Goal: Information Seeking & Learning: Check status

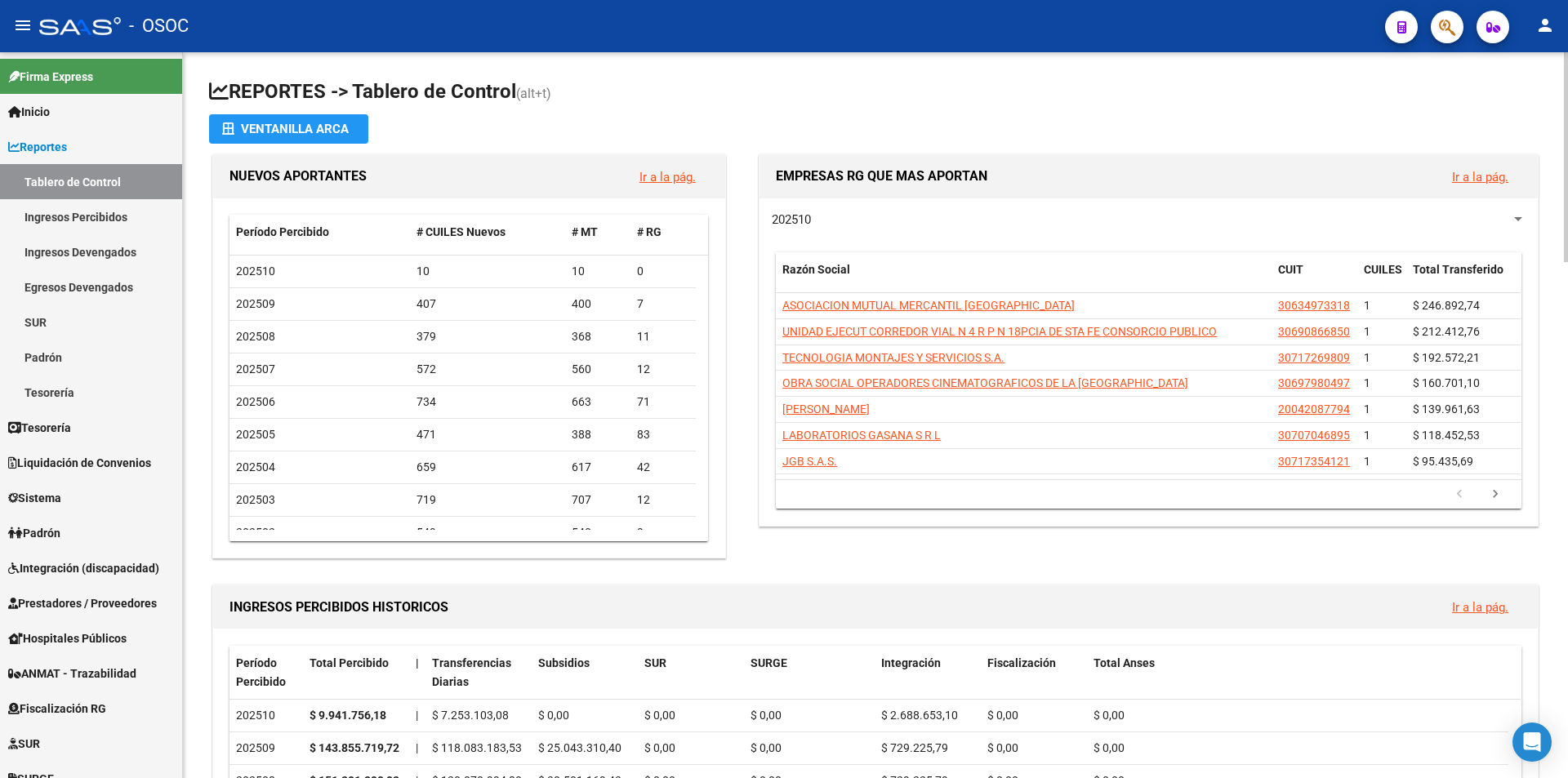
click at [619, 151] on div "NUEVOS APORTANTES Ir a la pág. Período Percibido # CUILES Nuevos # MT # RG 2025…" at bounding box center [475, 356] width 533 height 411
click at [671, 118] on app-file-import-inline "Ventanilla ARCA" at bounding box center [874, 129] width 1332 height 29
drag, startPoint x: 724, startPoint y: 106, endPoint x: 770, endPoint y: 98, distance: 46.7
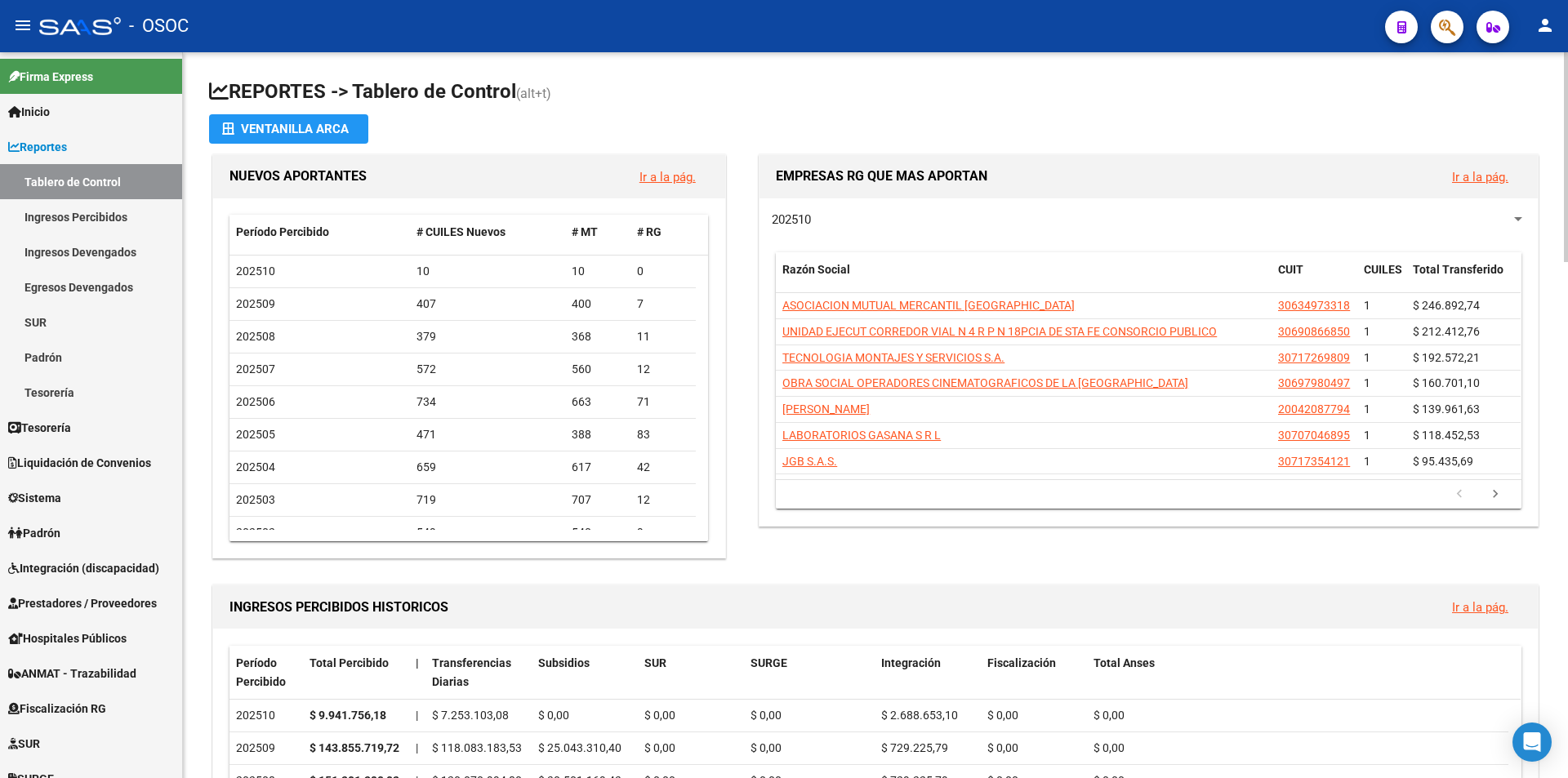
click at [726, 106] on h1 "REPORTES -> Tablero de Control (alt+t)" at bounding box center [874, 93] width 1332 height 29
click at [770, 98] on h1 "REPORTES -> Tablero de Control (alt+t)" at bounding box center [874, 93] width 1332 height 29
click at [151, 151] on link "Reportes" at bounding box center [91, 146] width 182 height 35
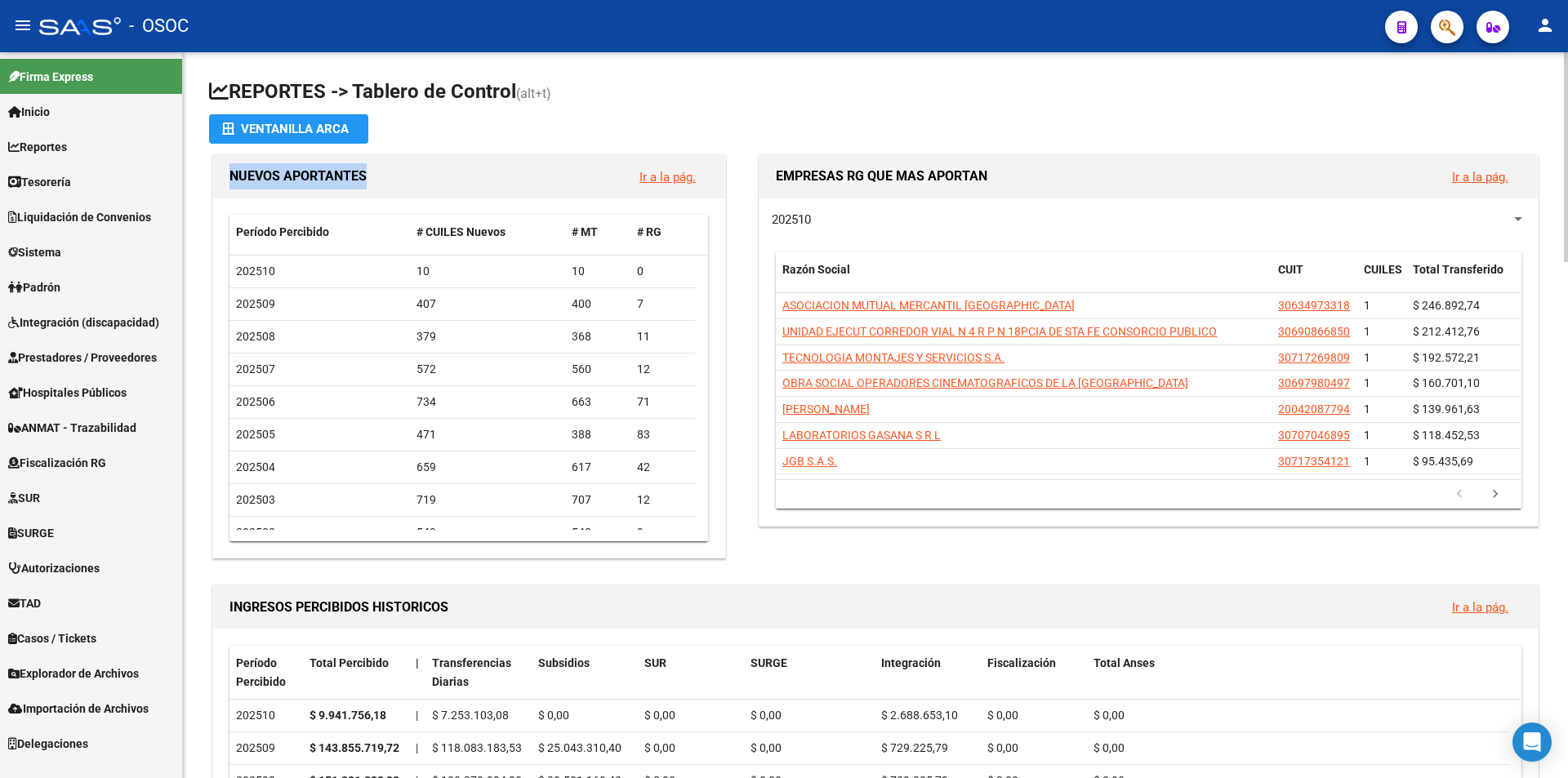
drag, startPoint x: 514, startPoint y: 146, endPoint x: 549, endPoint y: 136, distance: 36.4
click at [549, 136] on app-file-import-inline "Ventanilla ARCA" at bounding box center [874, 129] width 1332 height 29
click at [570, 135] on app-file-import-inline "Ventanilla ARCA" at bounding box center [874, 129] width 1332 height 29
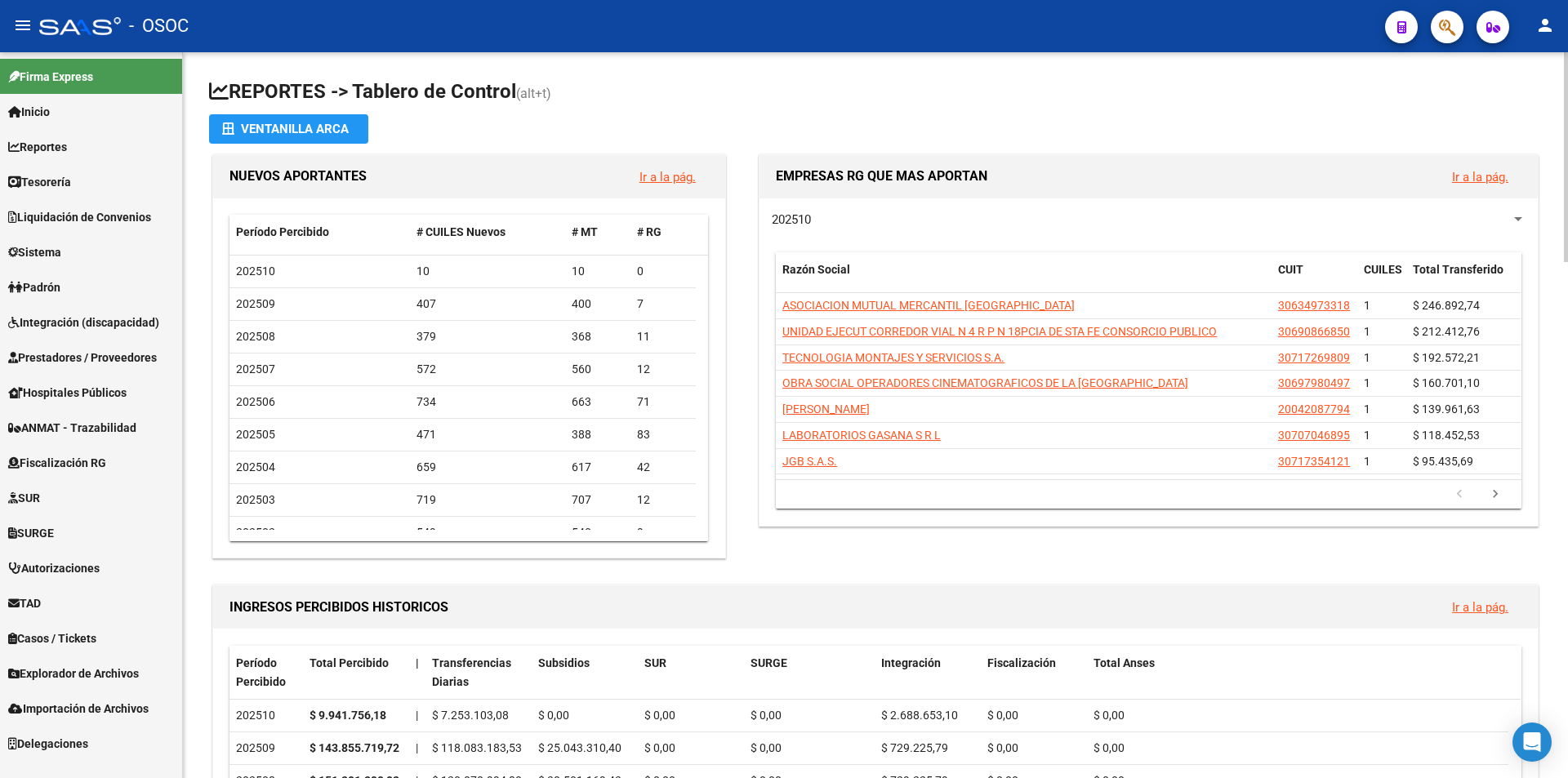
scroll to position [490, 0]
click at [152, 667] on link "Explorador de Archivos" at bounding box center [91, 672] width 182 height 35
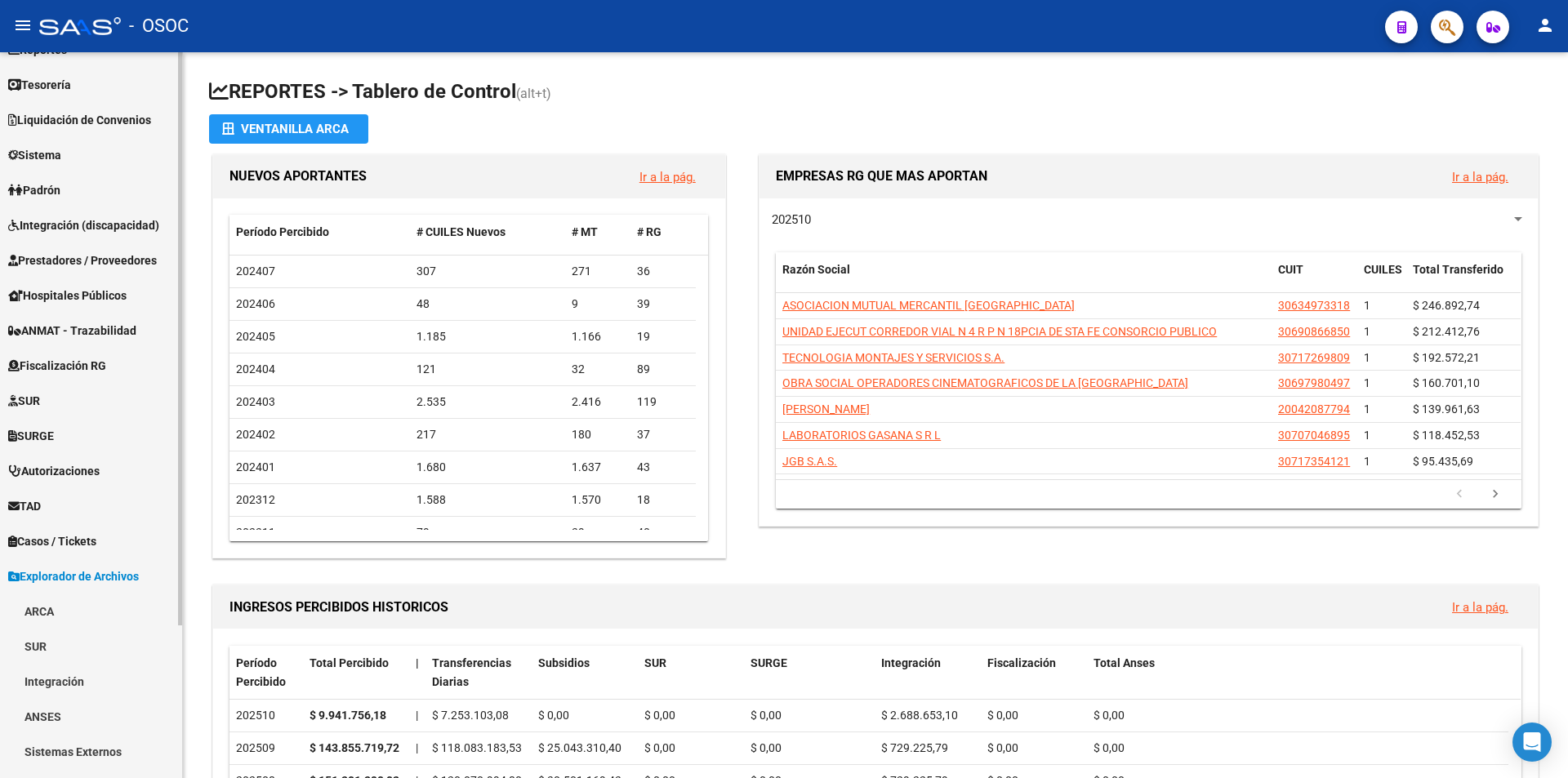
scroll to position [194, 0]
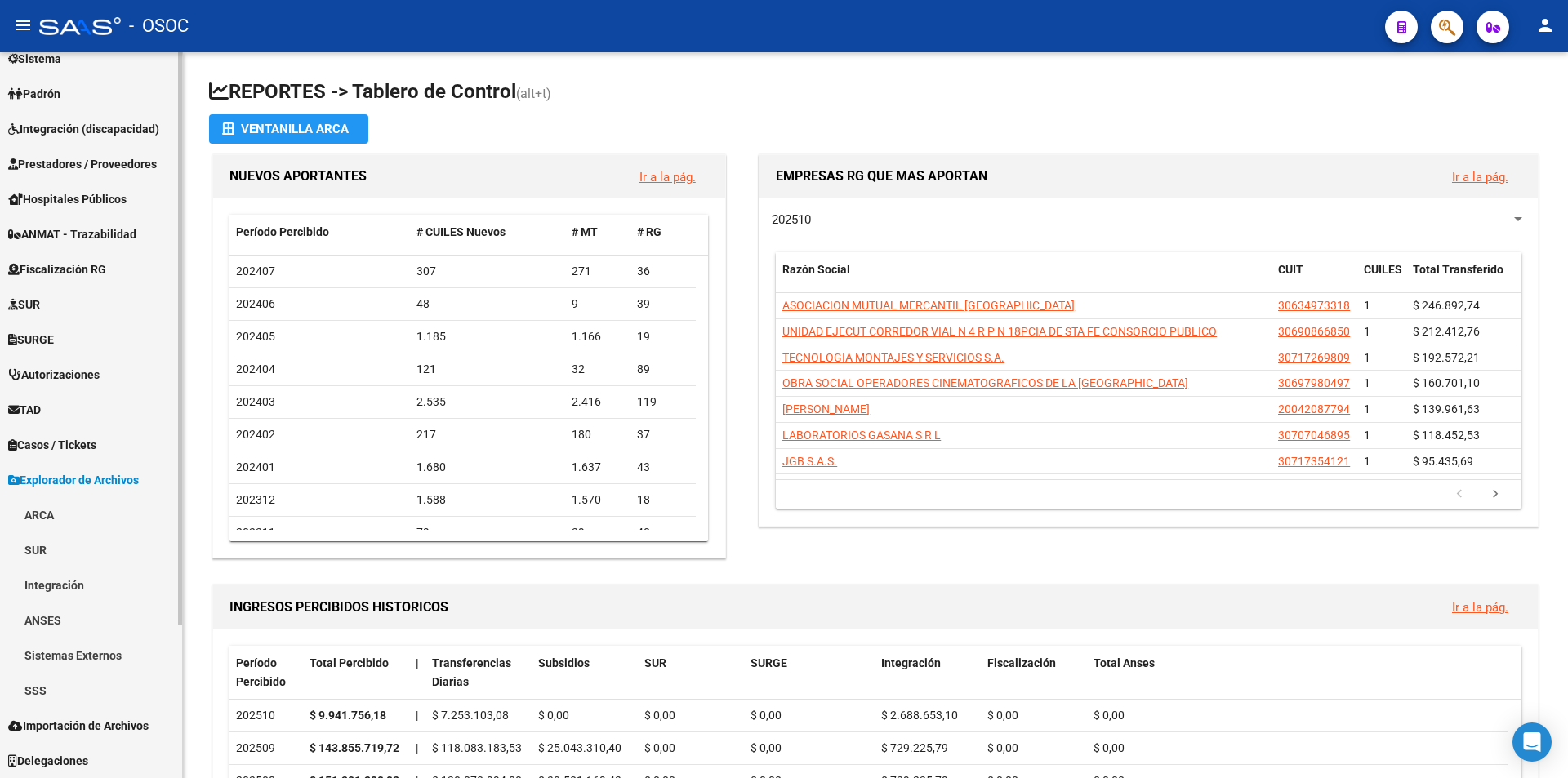
click at [132, 413] on link "TAD" at bounding box center [91, 409] width 182 height 35
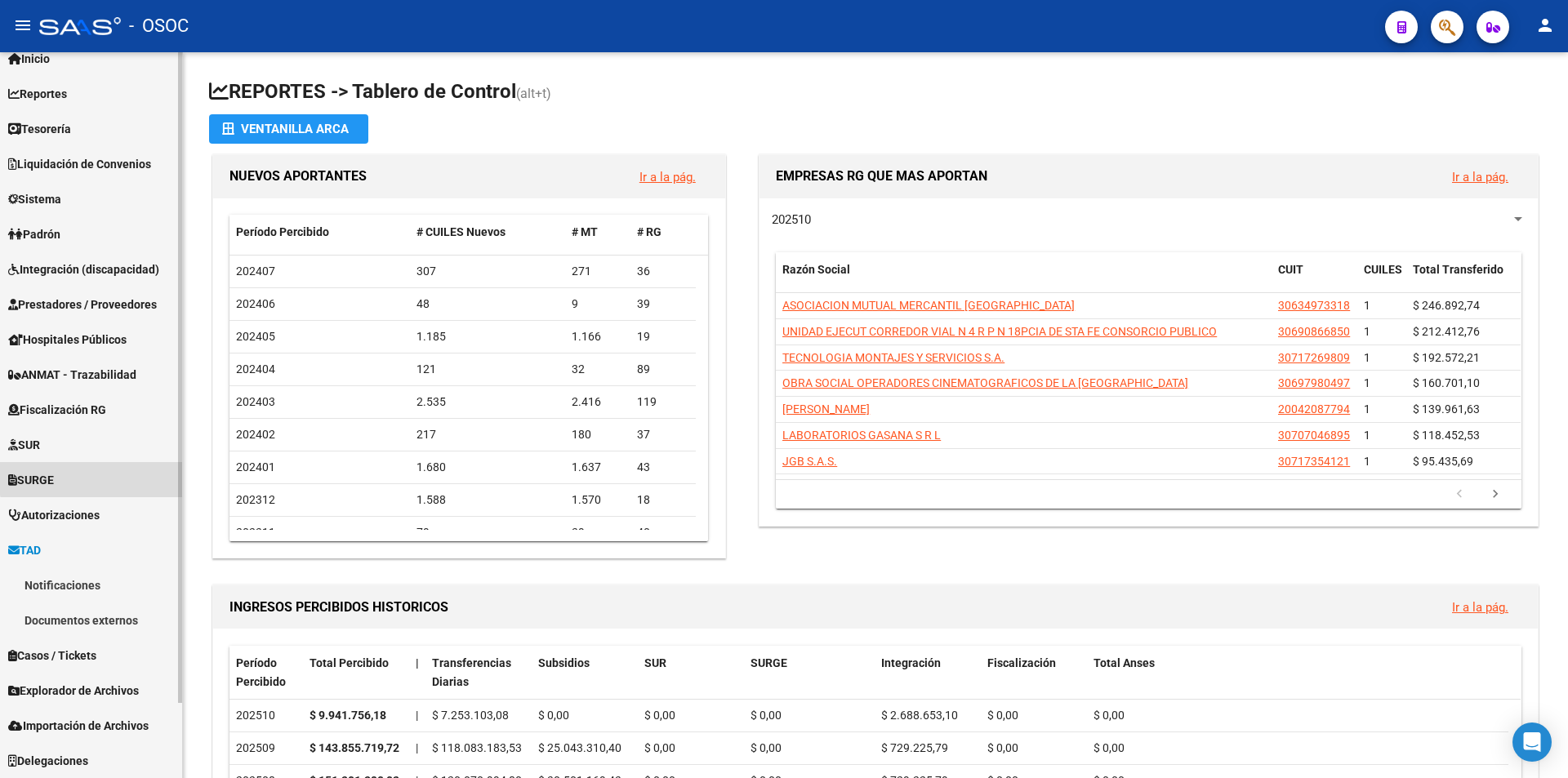
click at [112, 462] on link "SURGE" at bounding box center [91, 479] width 182 height 35
click at [109, 476] on link "SURGE" at bounding box center [91, 479] width 182 height 35
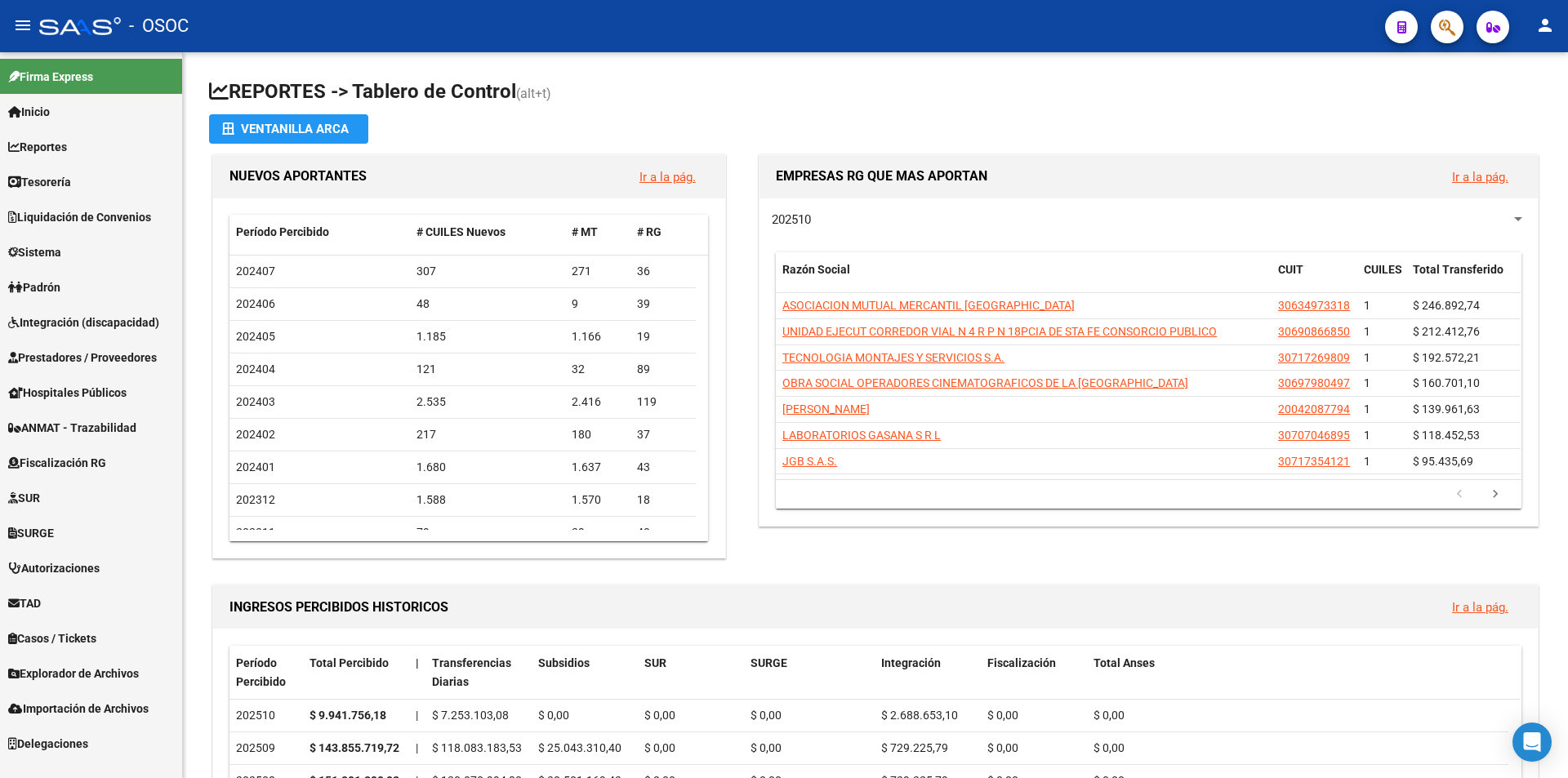
scroll to position [0, 0]
click at [138, 500] on link "SUR" at bounding box center [91, 498] width 182 height 35
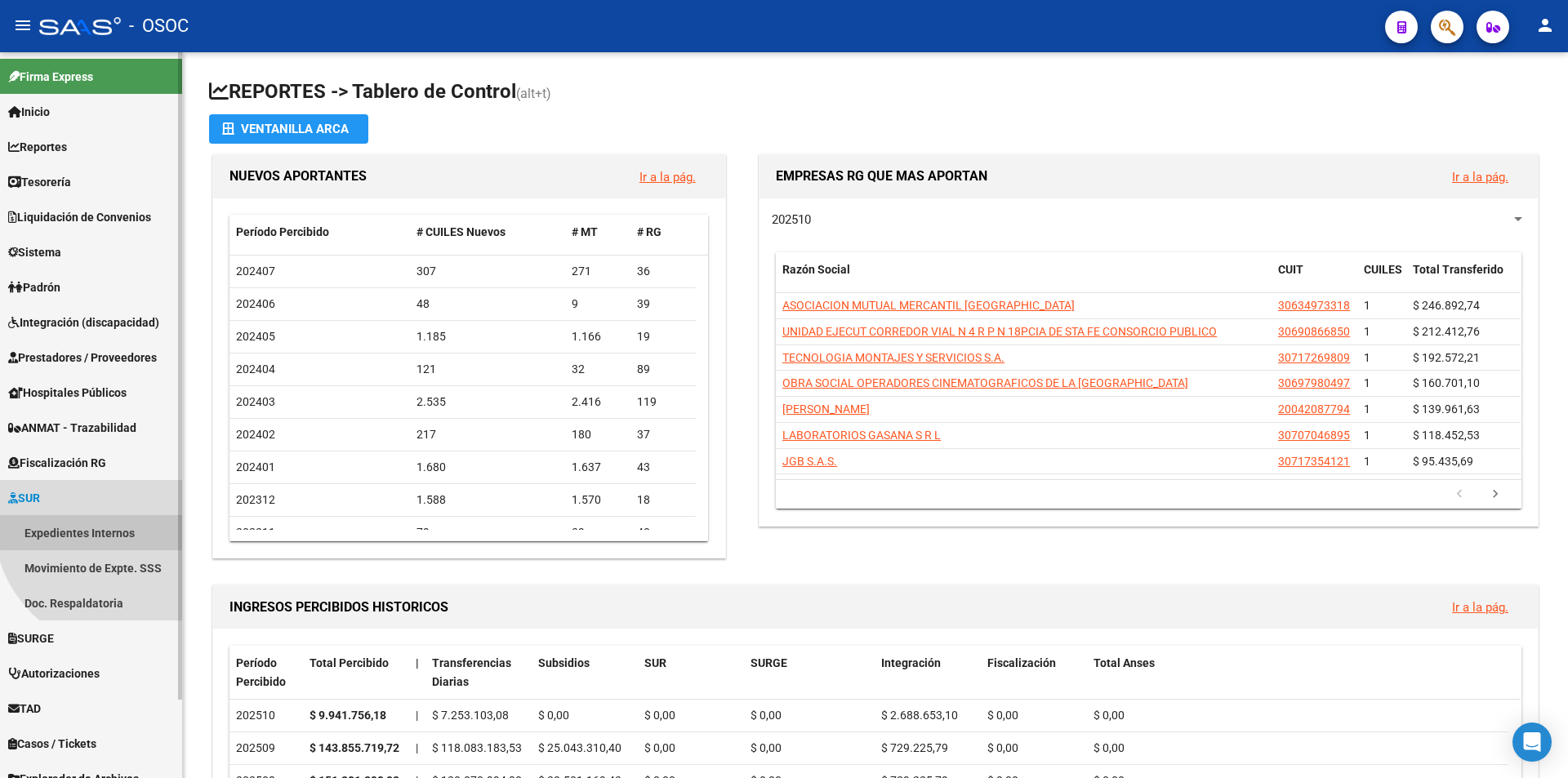
click at [125, 523] on link "Expedientes Internos" at bounding box center [91, 532] width 182 height 35
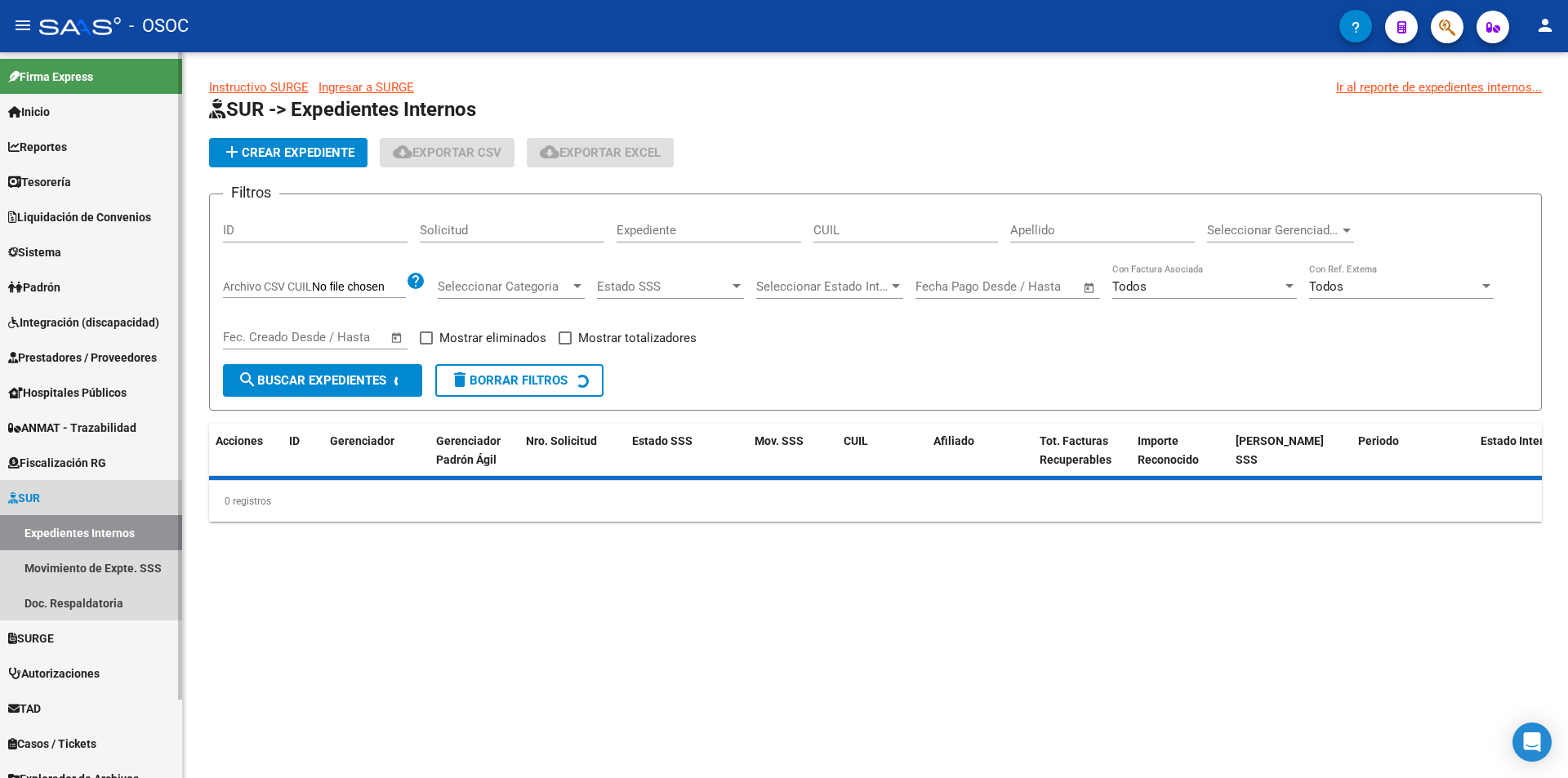
click at [127, 507] on link "SUR" at bounding box center [91, 498] width 182 height 35
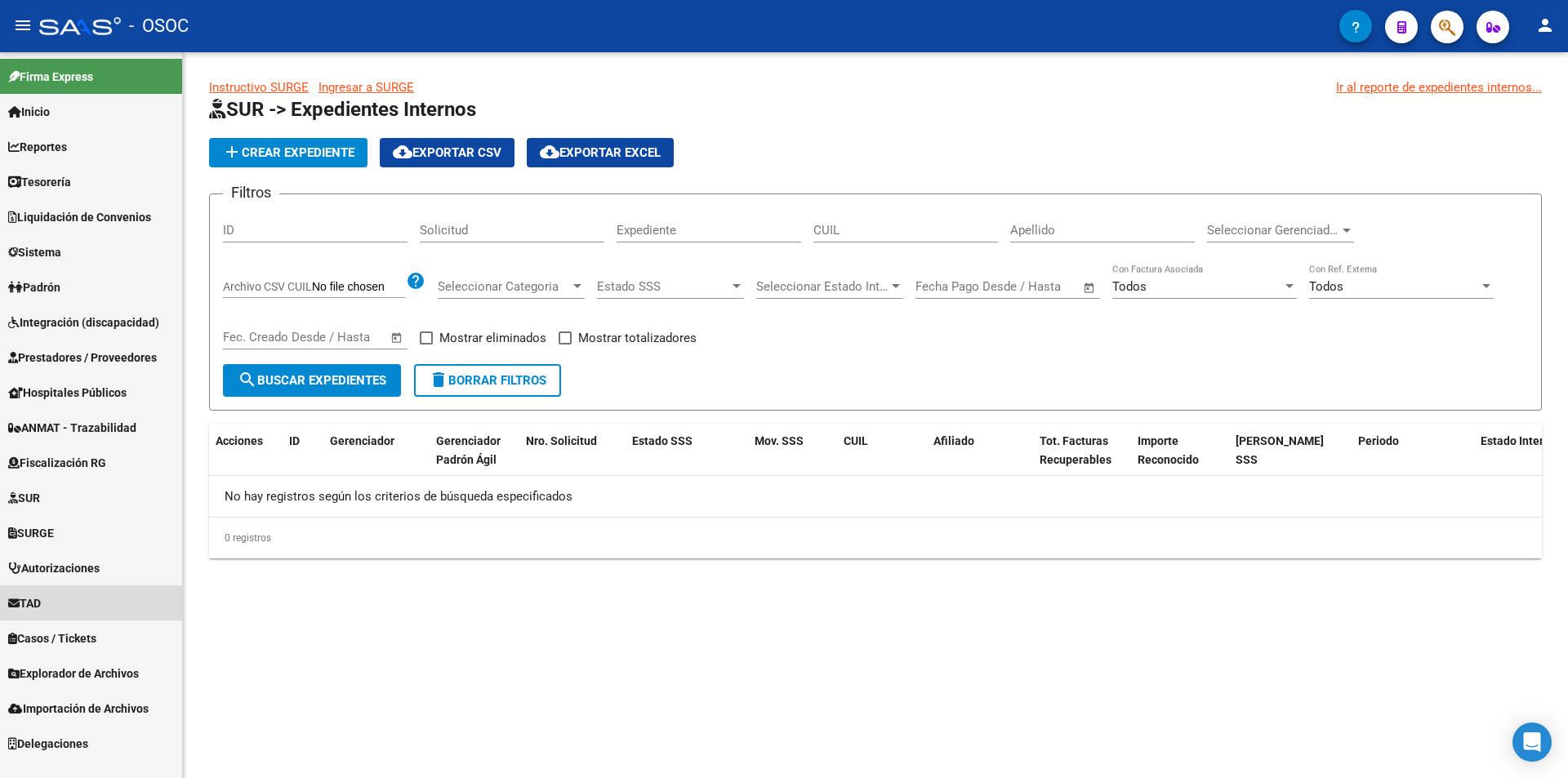
click at [114, 587] on link "TAD" at bounding box center [91, 602] width 182 height 35
click at [94, 644] on link "Notificaciones" at bounding box center [91, 638] width 182 height 35
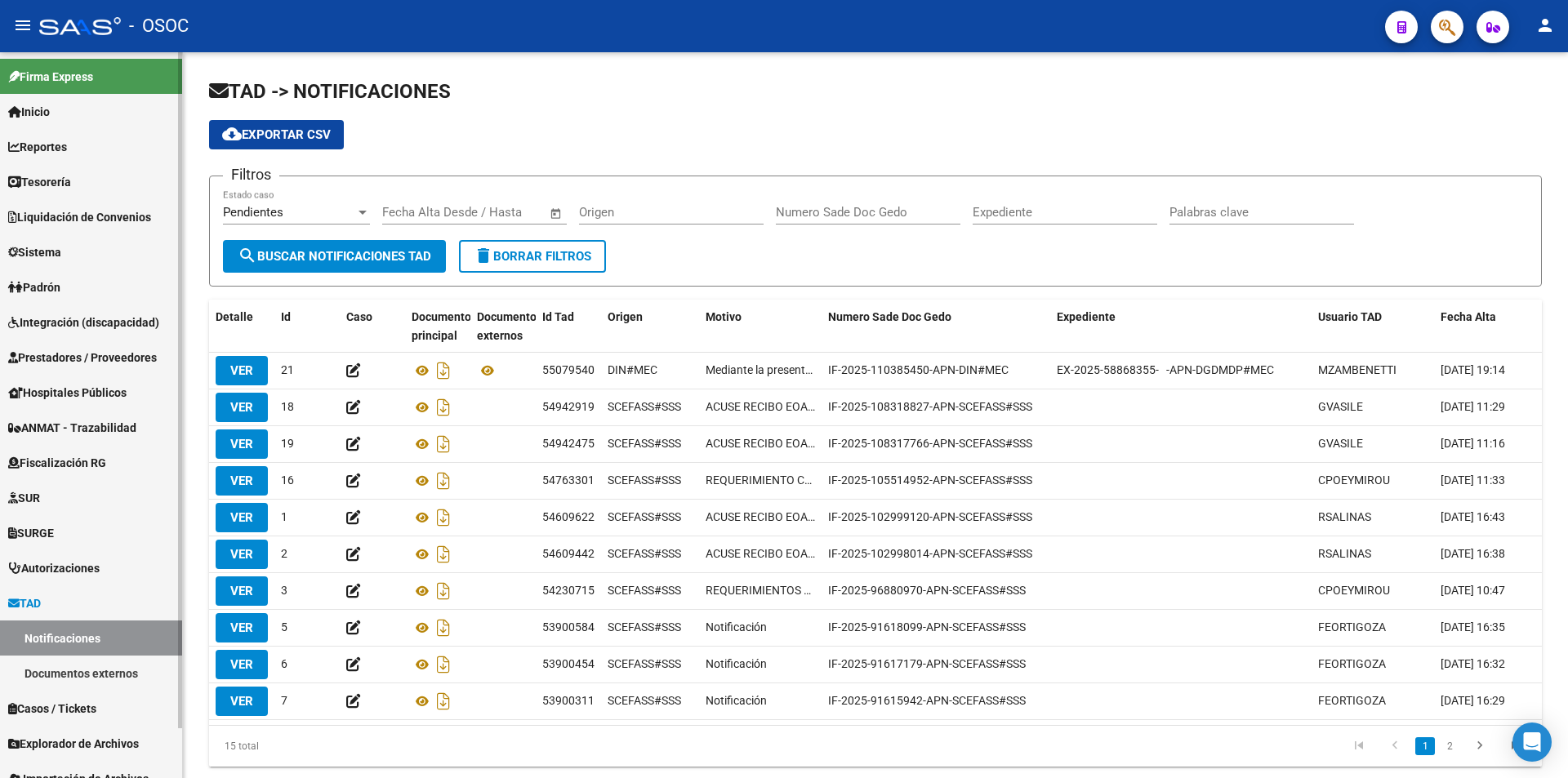
click at [83, 675] on link "Documentos externos" at bounding box center [91, 672] width 182 height 35
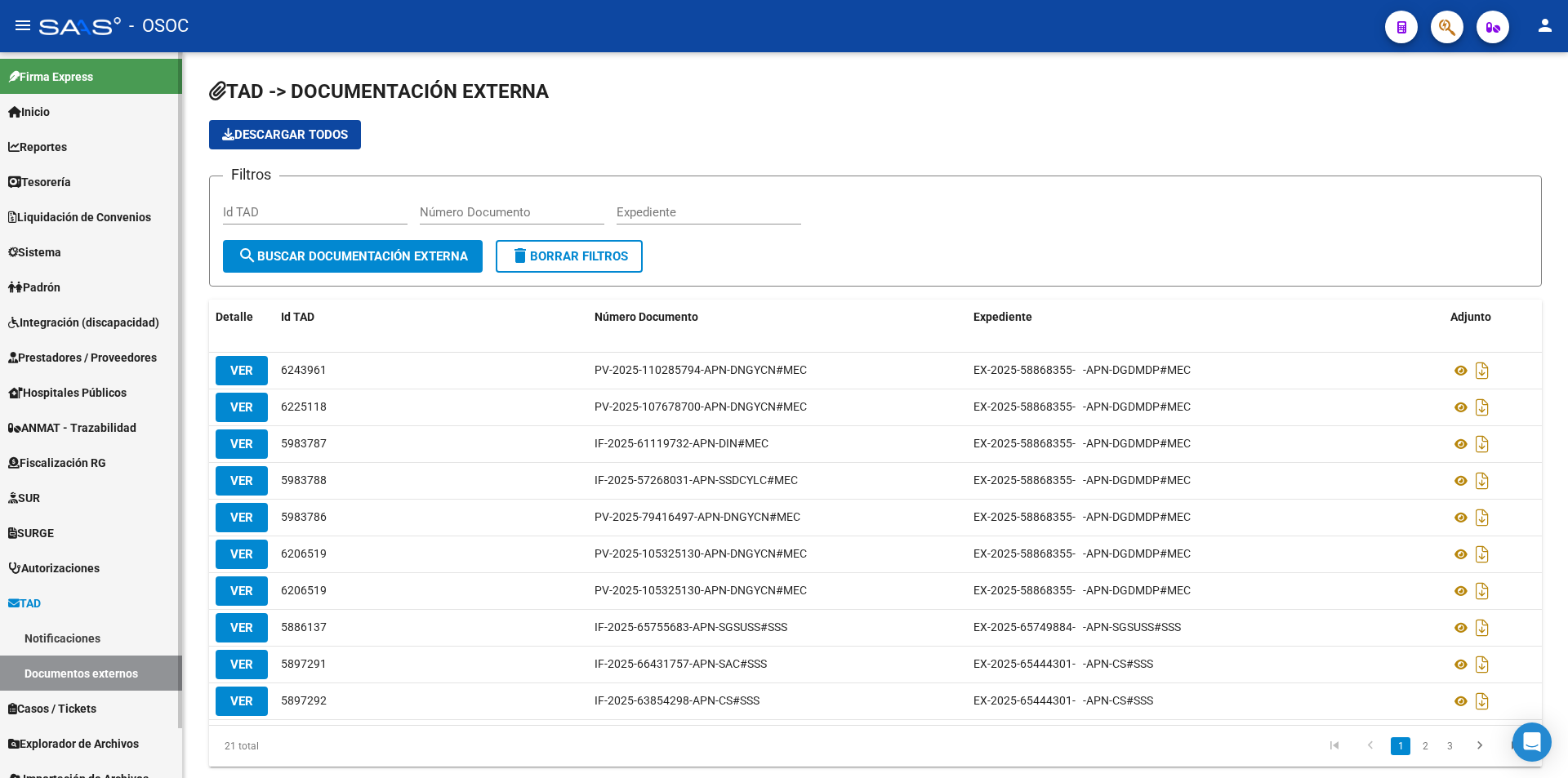
click at [94, 640] on link "Notificaciones" at bounding box center [91, 638] width 182 height 35
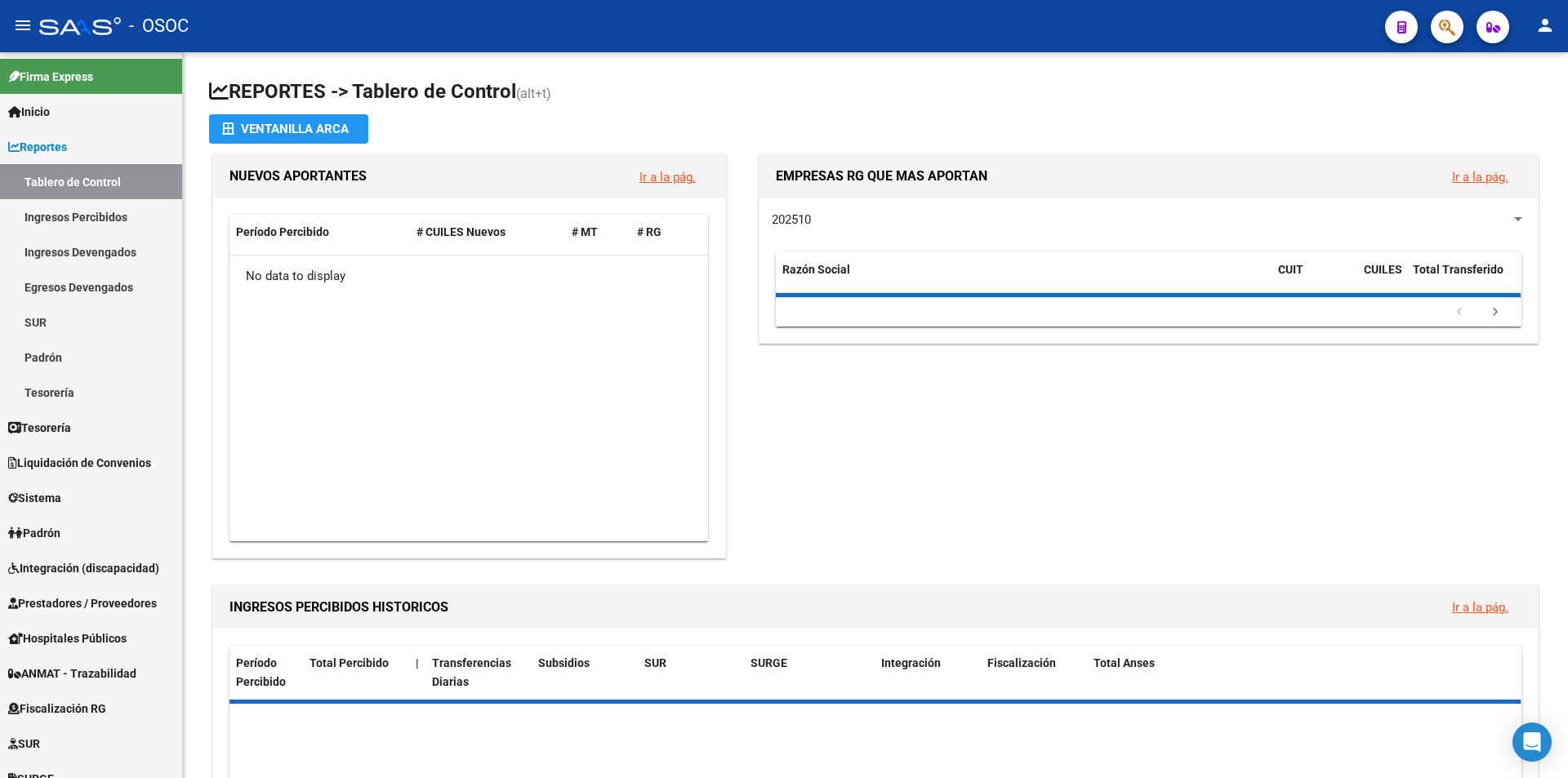
click at [1437, 27] on button "button" at bounding box center [1448, 27] width 33 height 33
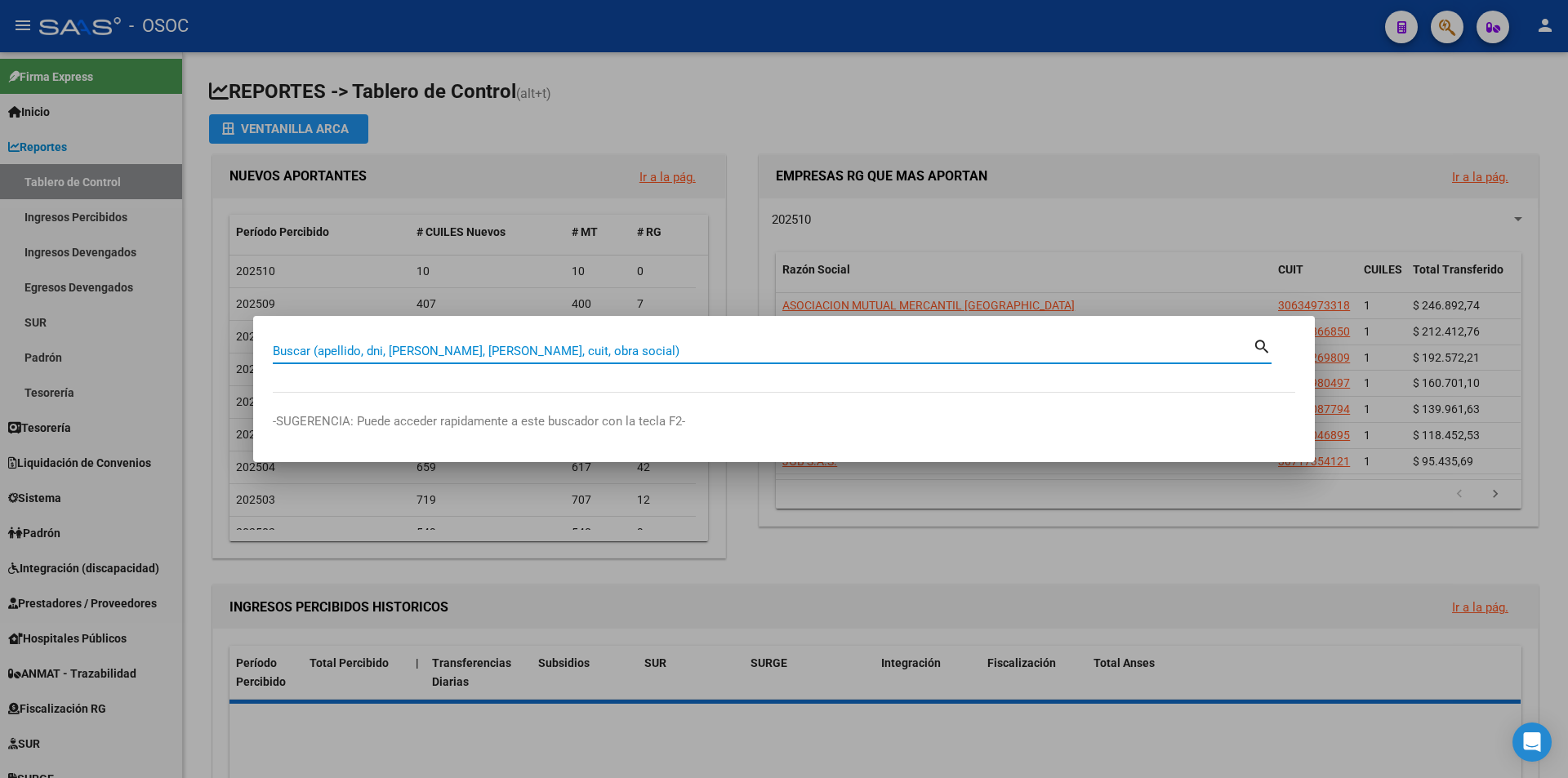
paste input "27926247455"
type input "27926247455"
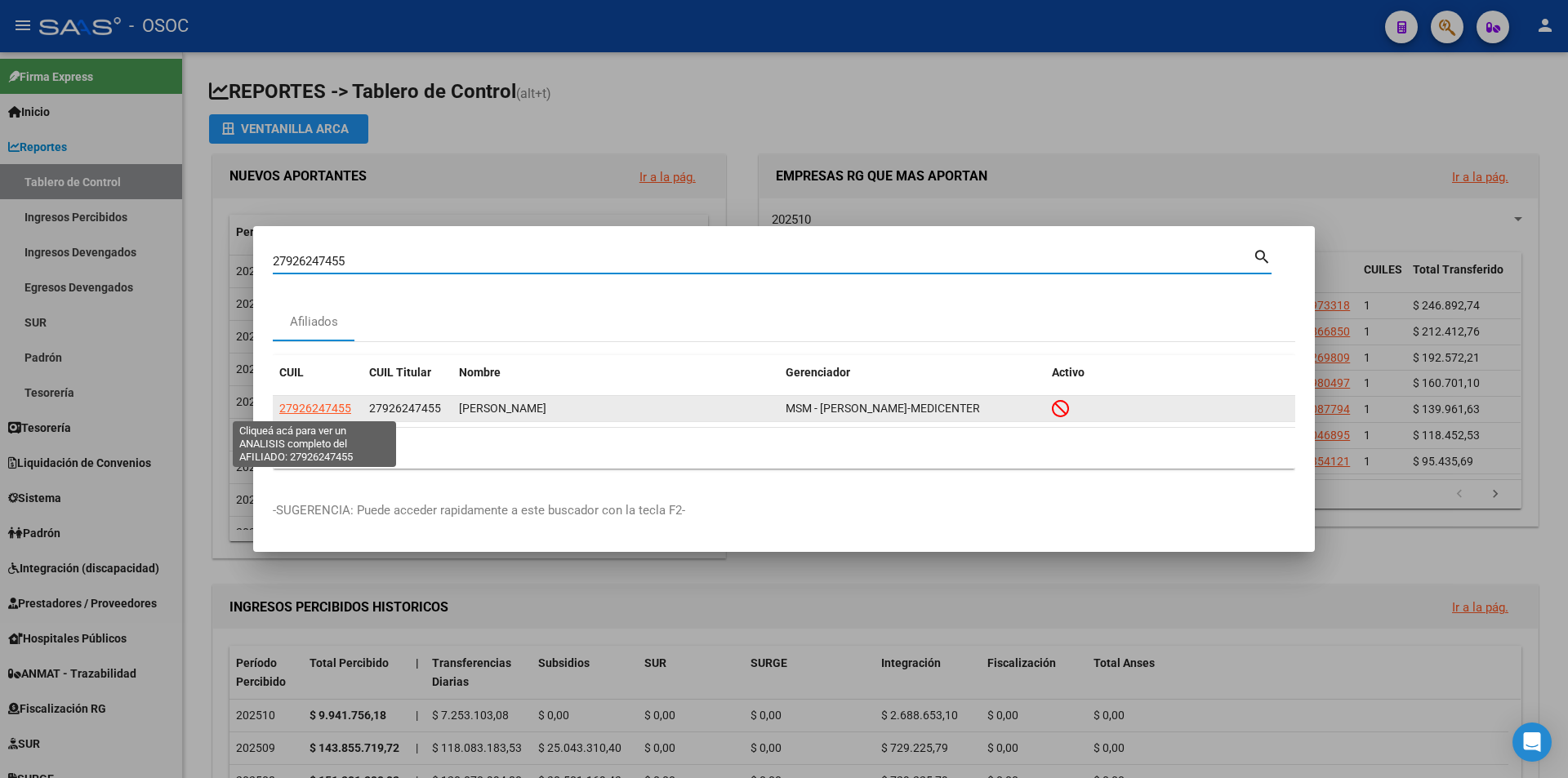
click at [287, 410] on span "27926247455" at bounding box center [315, 408] width 72 height 13
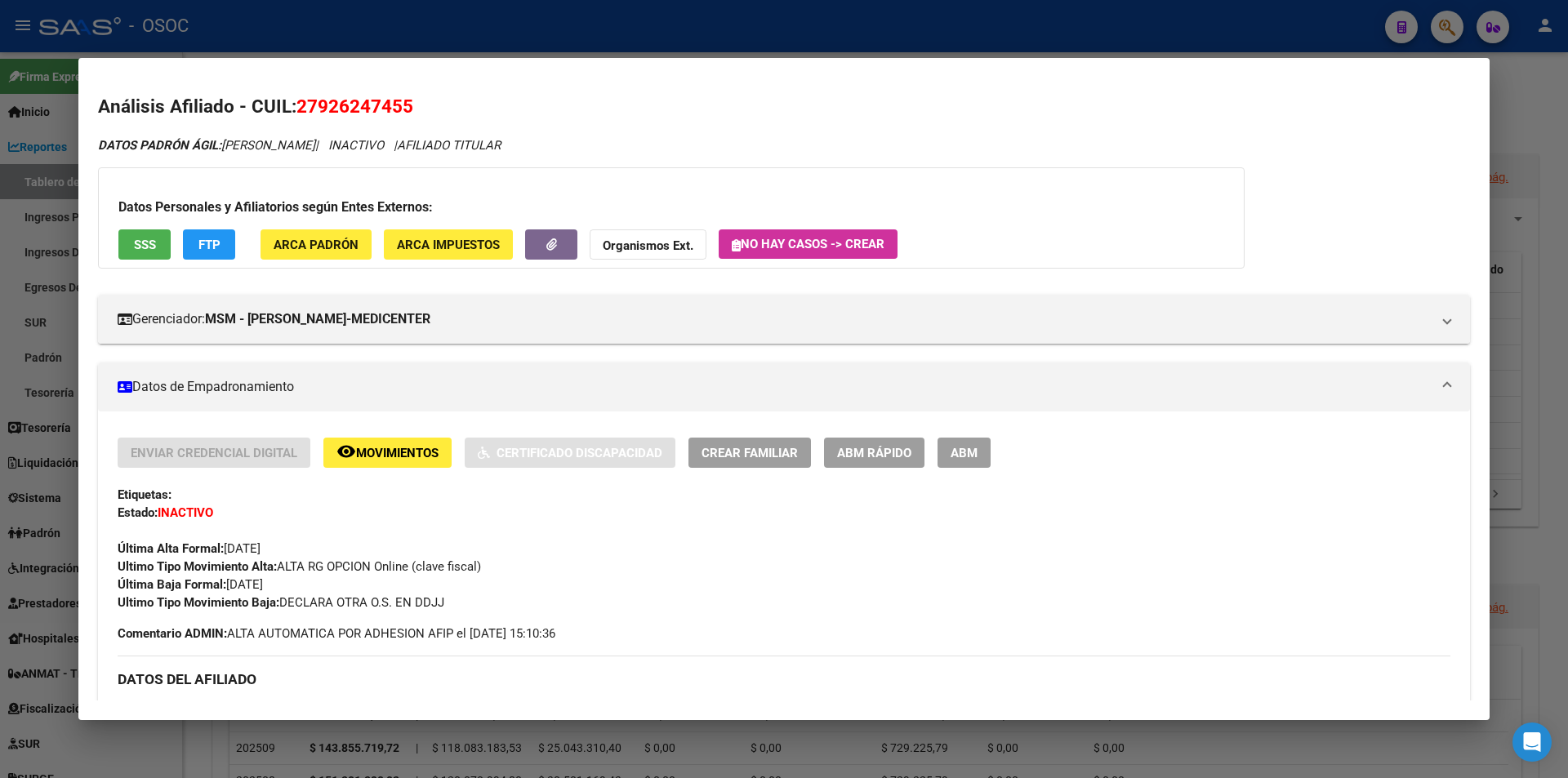
click at [246, 247] on app-movimiento-sss "FTP" at bounding box center [215, 244] width 65 height 30
click at [232, 247] on button "FTP" at bounding box center [209, 244] width 52 height 30
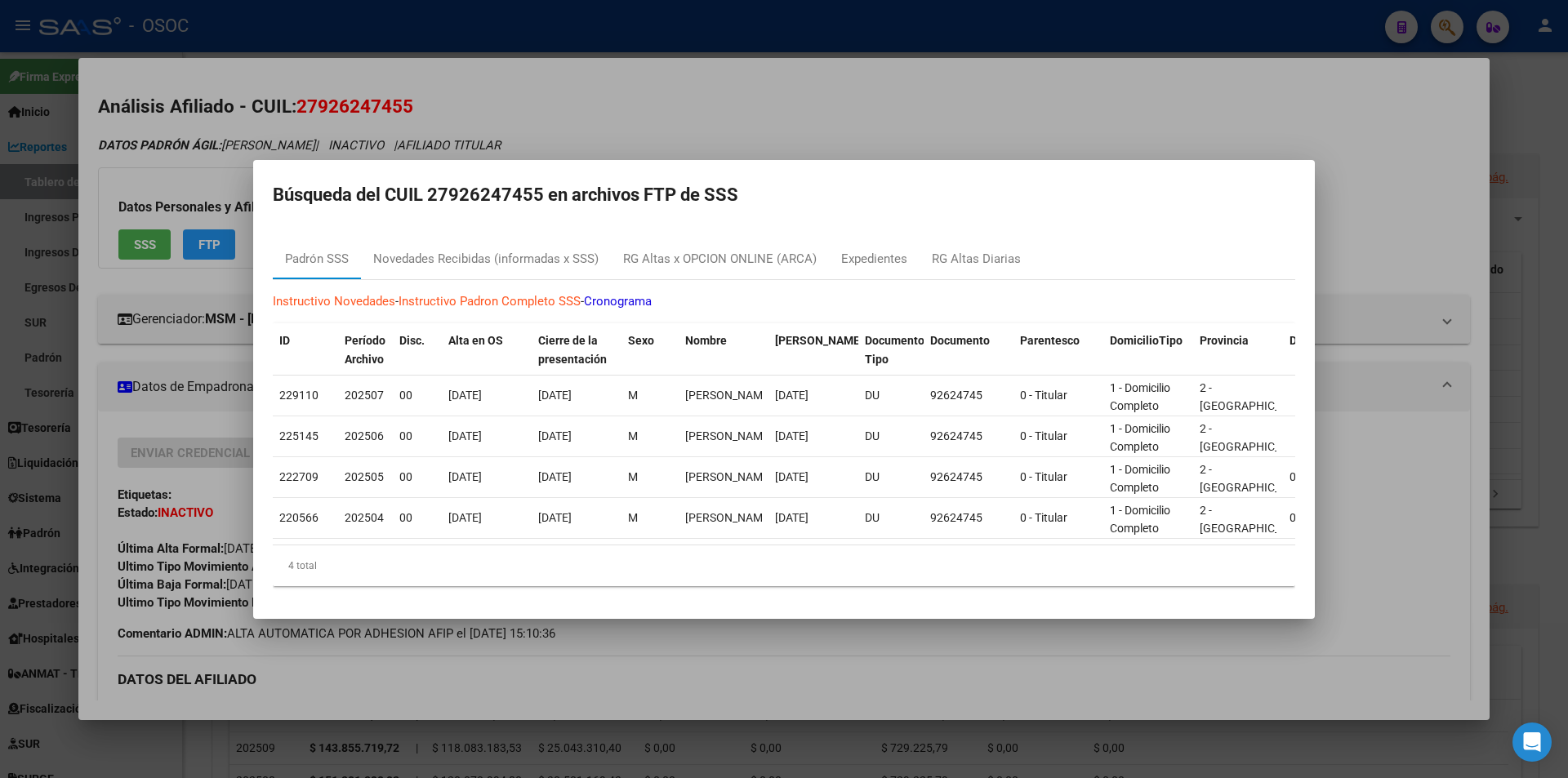
click at [509, 273] on mat-tab-header "Padrón SSS Novedades Recibidas (informadas x SSS) RG Altas x OPCION ONLINE (ARC…" at bounding box center [784, 260] width 1023 height 40
click at [509, 259] on div "Novedades Recibidas (informadas x SSS)" at bounding box center [486, 260] width 225 height 19
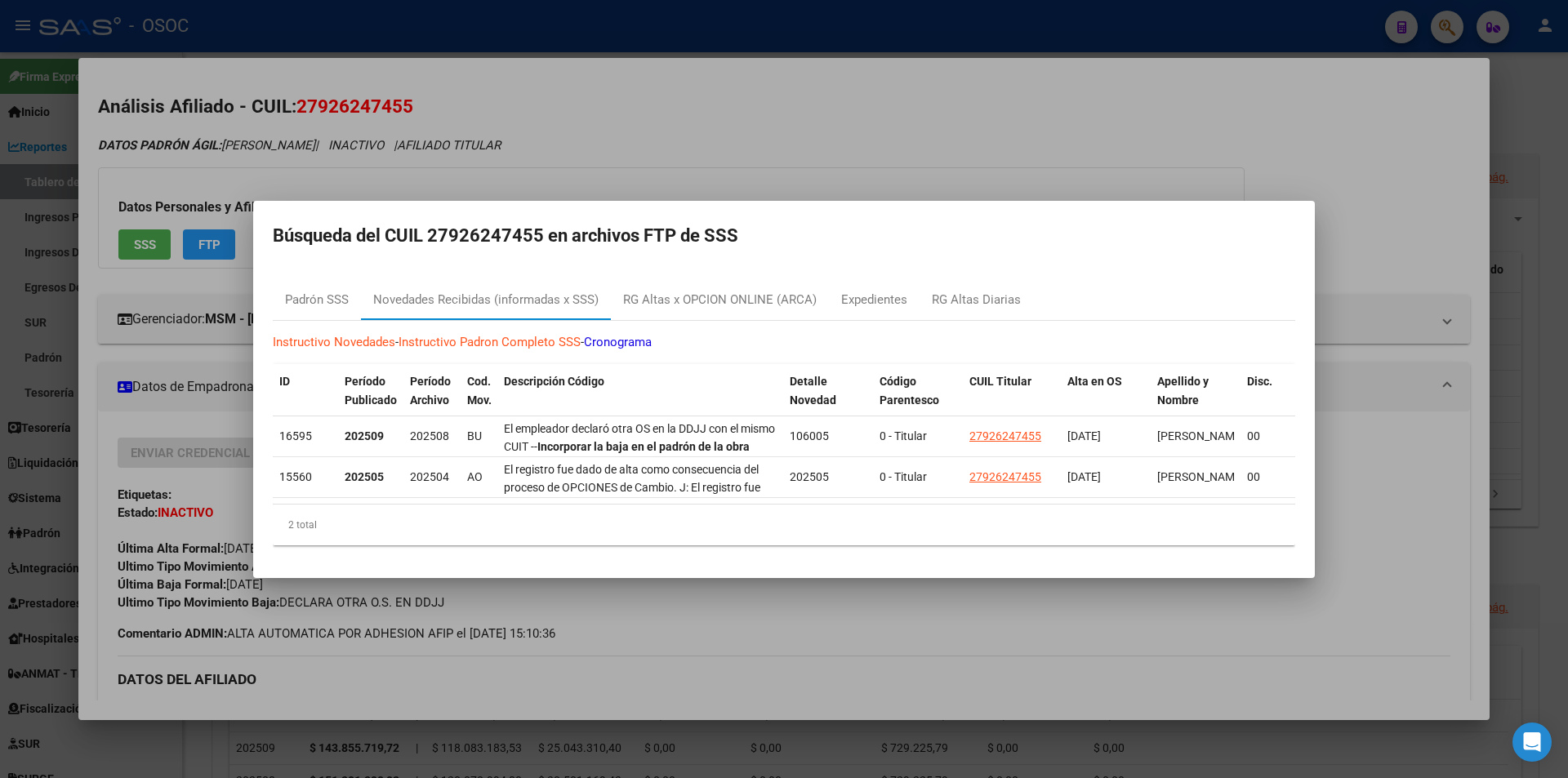
click at [974, 47] on div at bounding box center [784, 389] width 1568 height 778
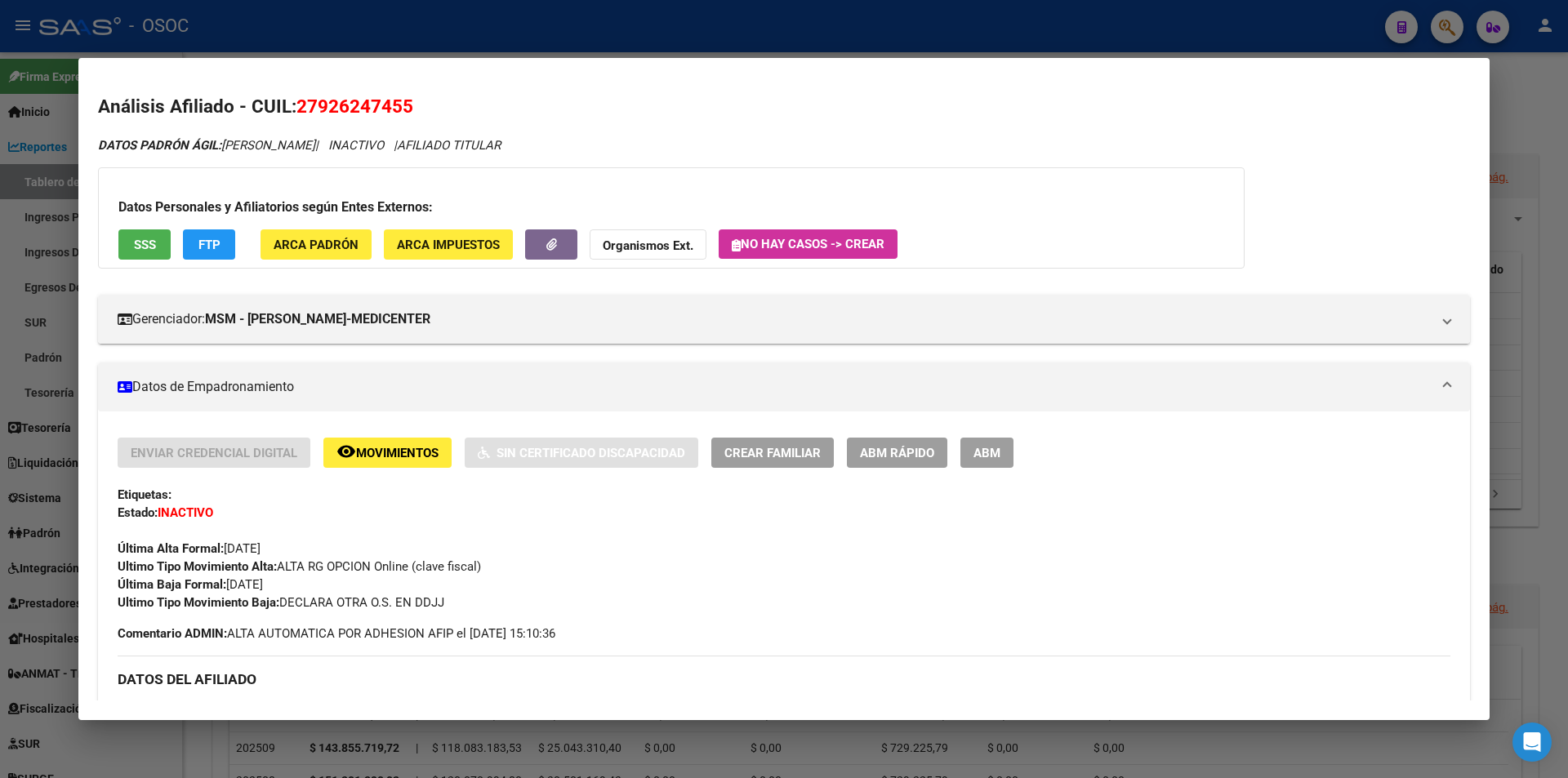
click at [734, 49] on div at bounding box center [784, 389] width 1568 height 778
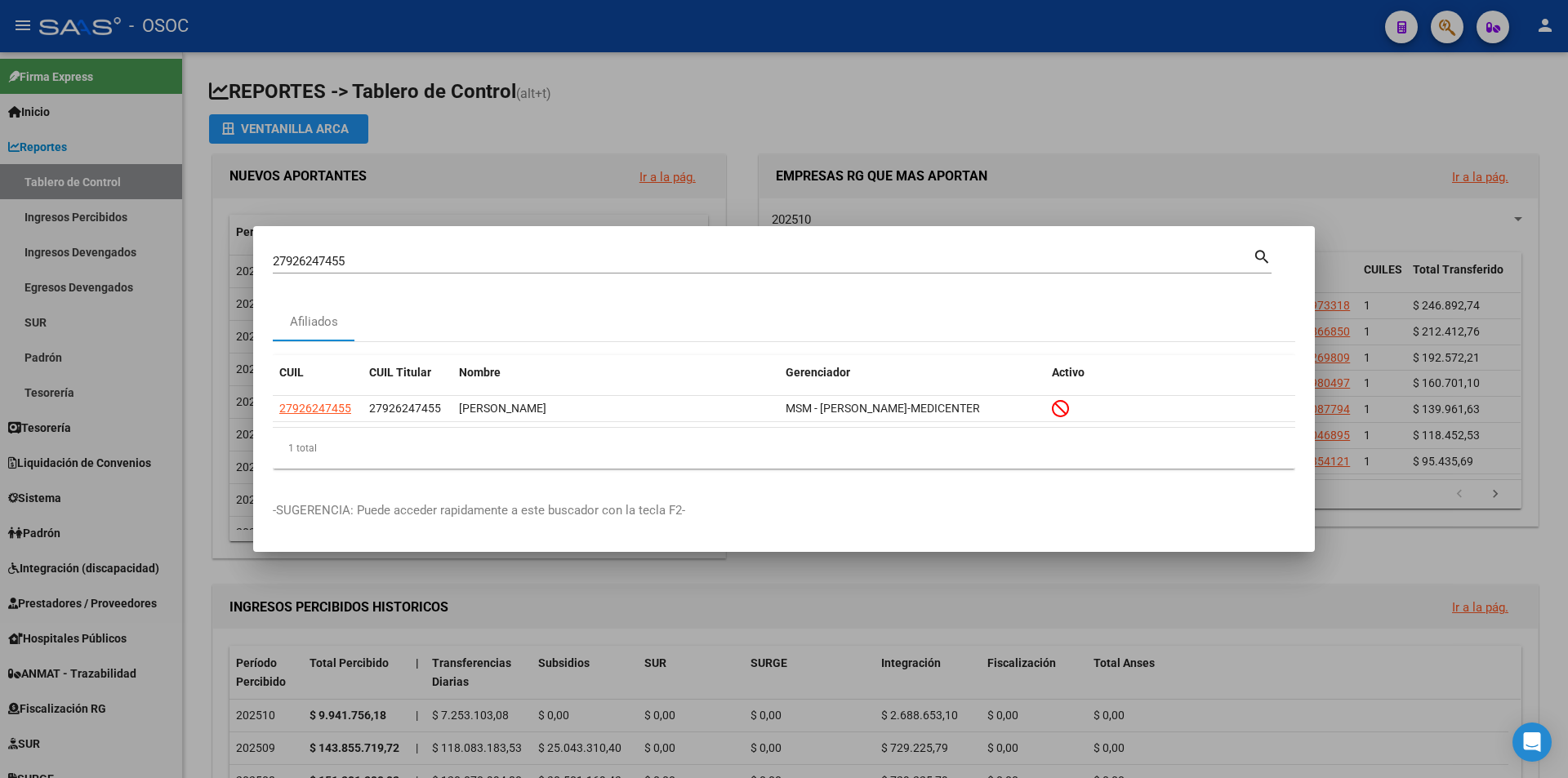
click at [739, 18] on div at bounding box center [784, 389] width 1568 height 778
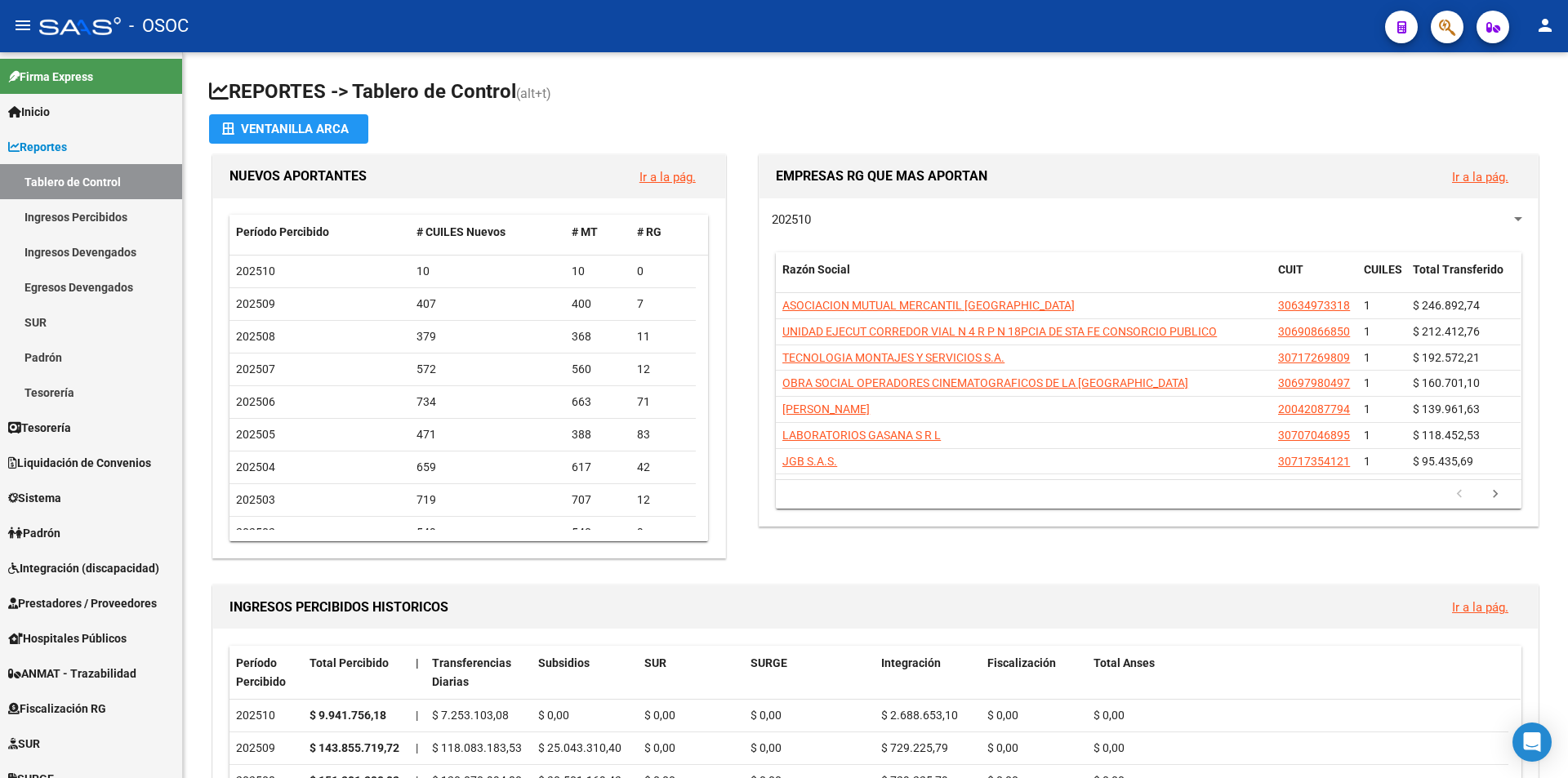
drag, startPoint x: 732, startPoint y: 51, endPoint x: 1254, endPoint y: 46, distance: 522.0
click at [747, 51] on mat-toolbar "menu - OSOC person" at bounding box center [784, 26] width 1568 height 52
click at [971, 158] on div "EMPRESAS RG QUE MAS APORTAN Ir a la pág." at bounding box center [1148, 177] width 778 height 43
click at [917, 190] on h1 "EMPRESAS RG QUE MAS APORTAN" at bounding box center [1107, 177] width 663 height 26
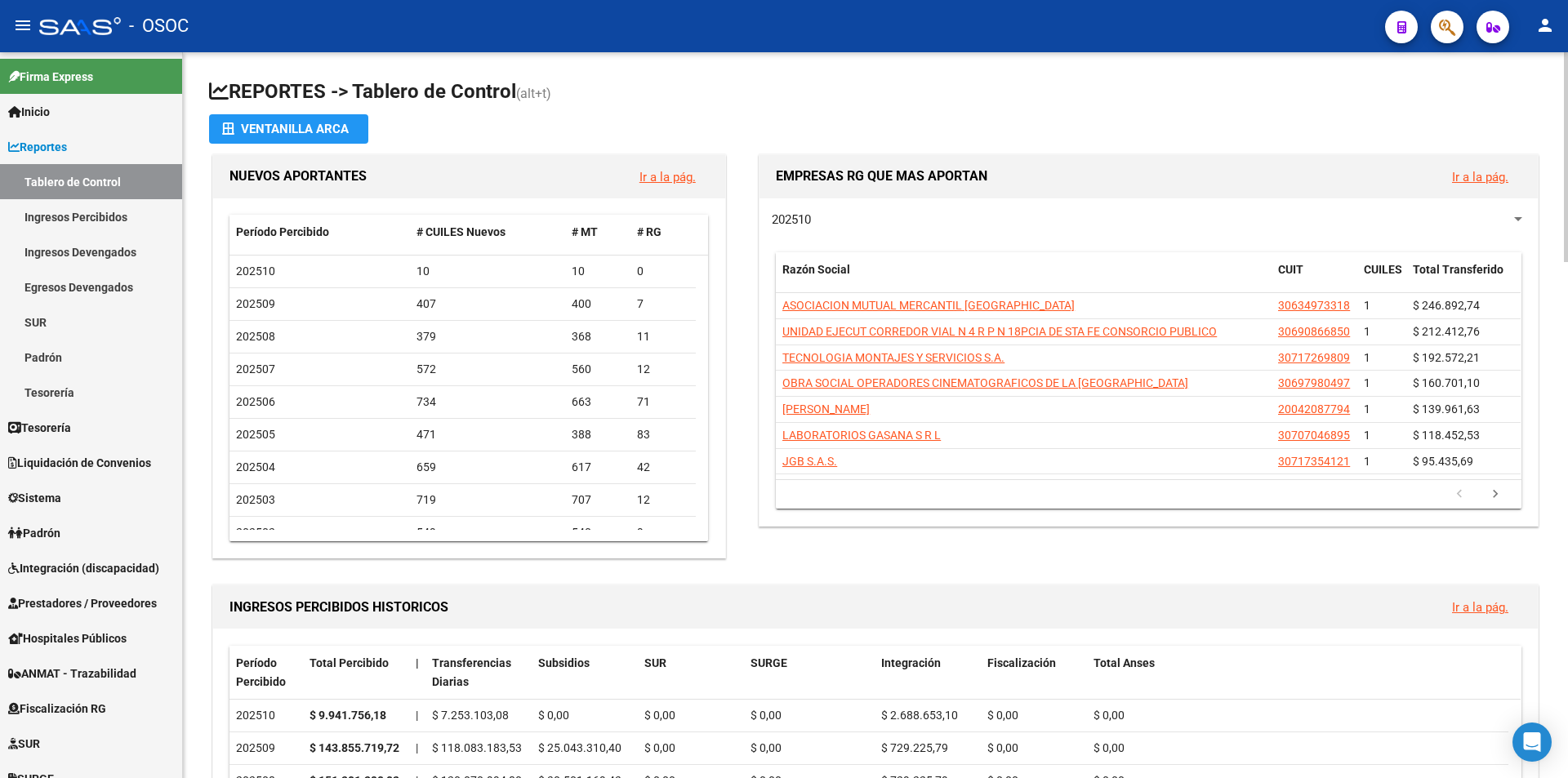
click at [945, 138] on app-file-import-inline "Ventanilla ARCA" at bounding box center [874, 129] width 1332 height 29
click at [942, 170] on span "EMPRESAS RG QUE MAS APORTAN" at bounding box center [881, 176] width 211 height 16
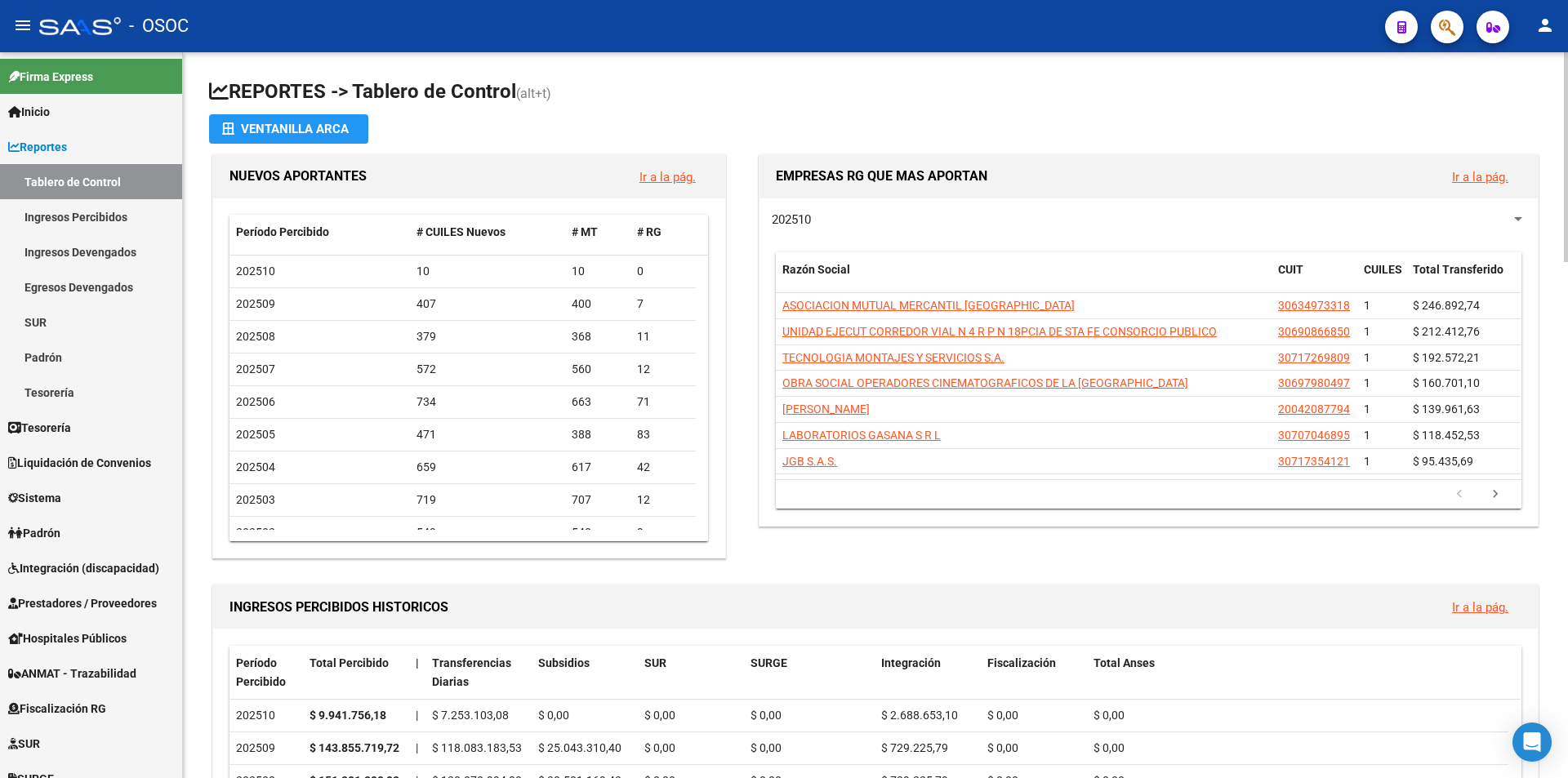
click at [1134, 93] on h1 "REPORTES -> Tablero de Control (alt+t)" at bounding box center [874, 93] width 1332 height 29
click at [132, 147] on link "Reportes" at bounding box center [91, 146] width 182 height 35
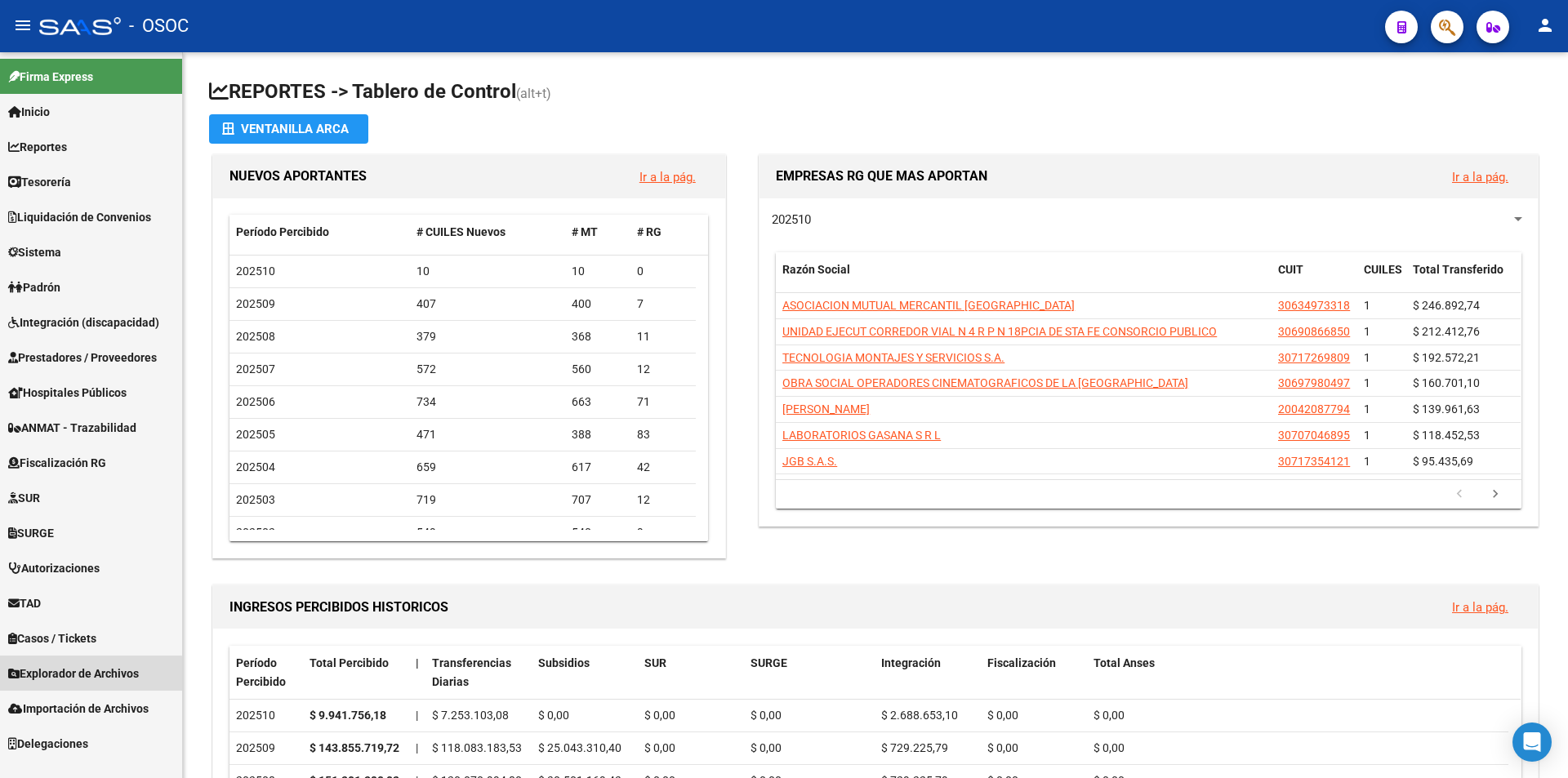
click at [79, 675] on span "Explorador de Archivos" at bounding box center [73, 673] width 131 height 18
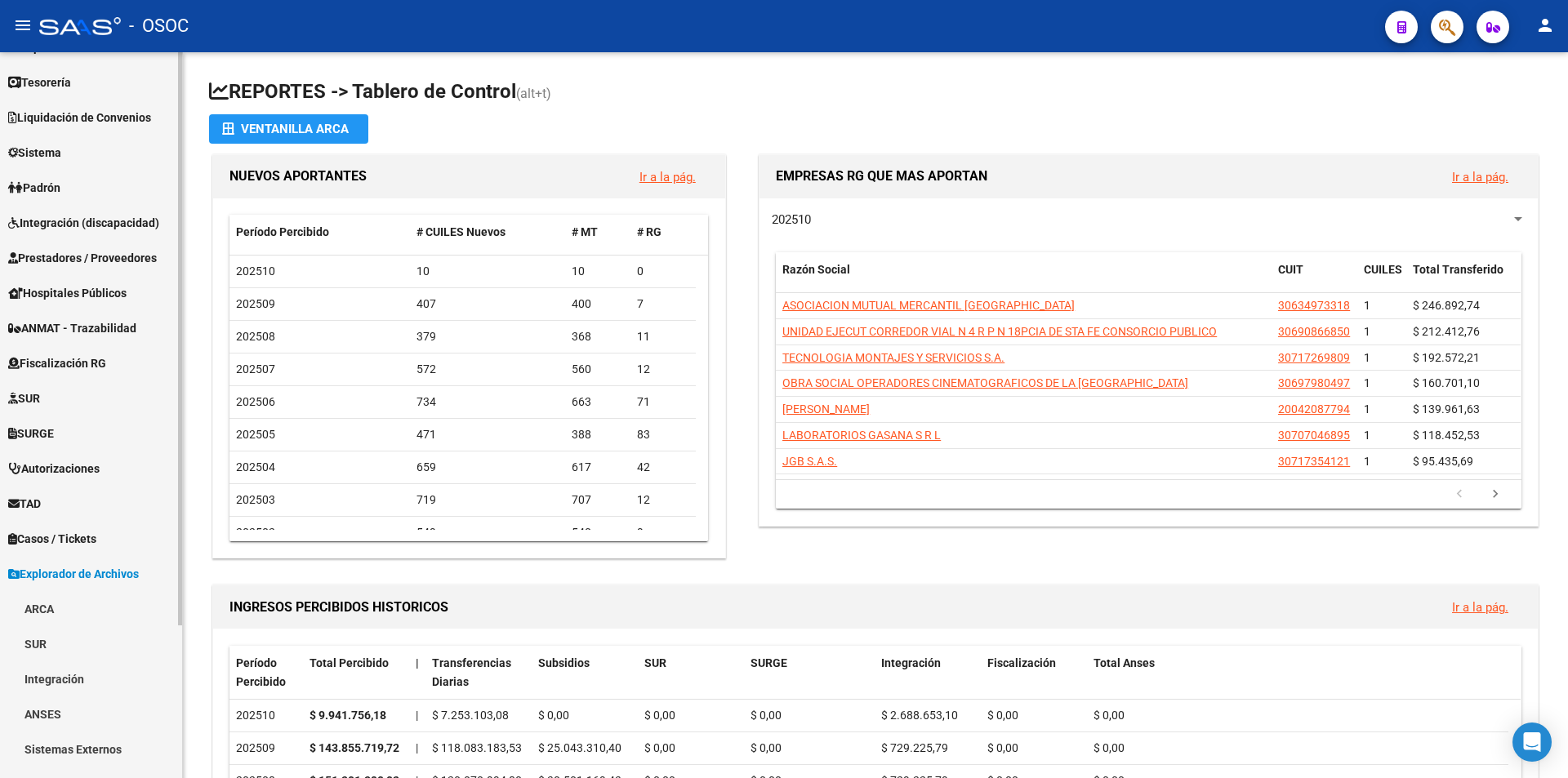
scroll to position [194, 0]
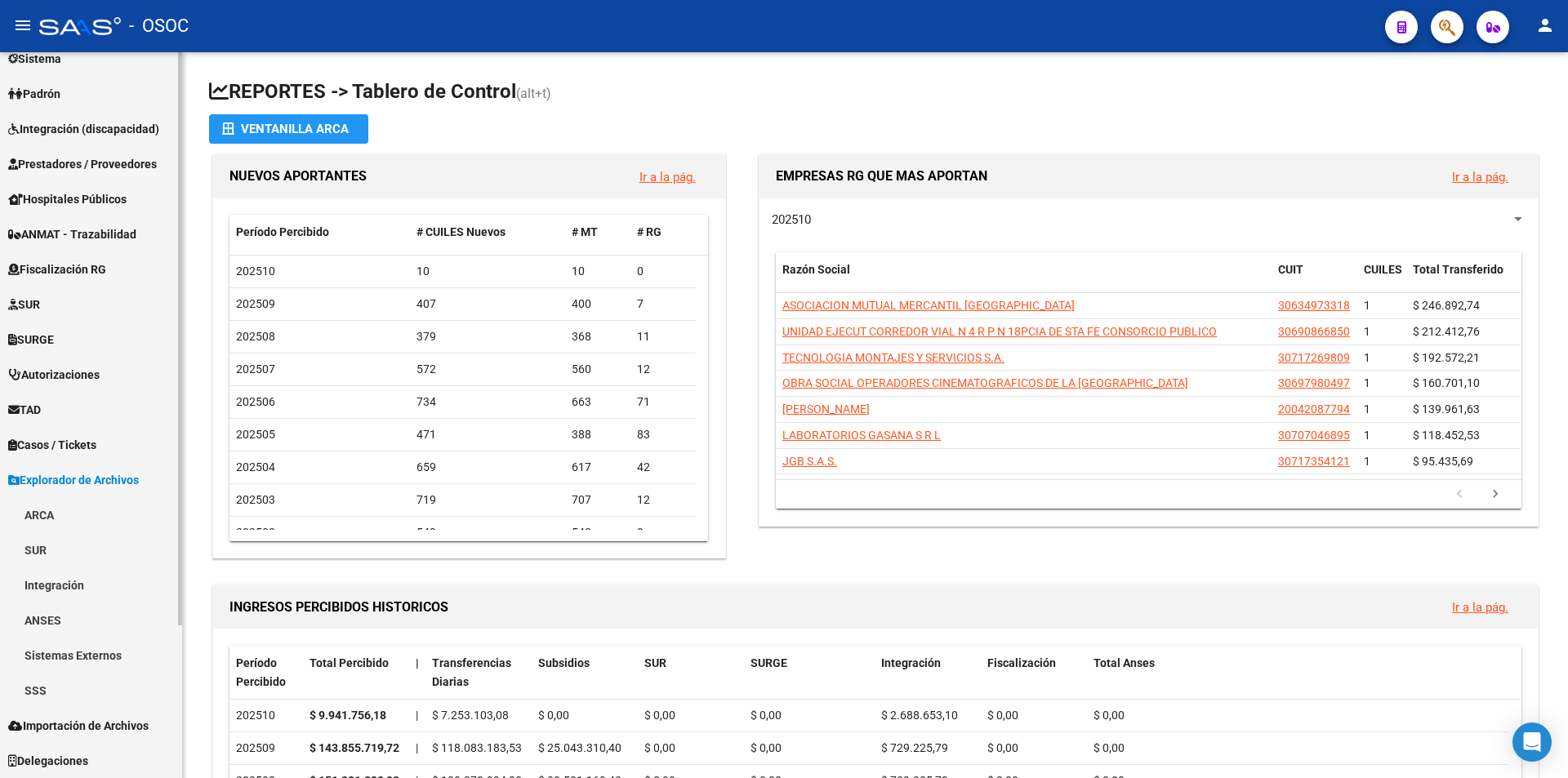
click at [30, 680] on link "SSS" at bounding box center [91, 690] width 182 height 35
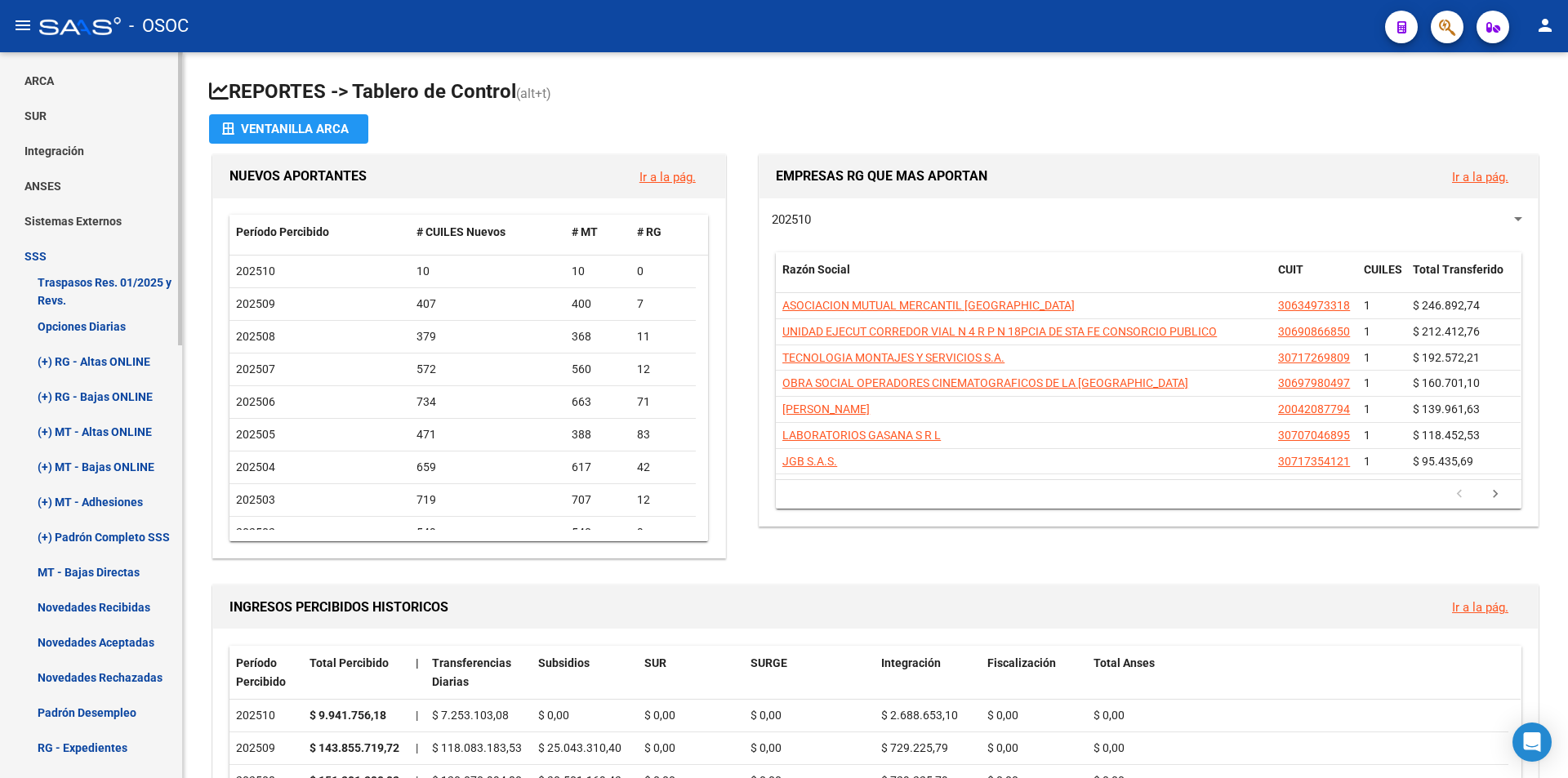
scroll to position [928, 0]
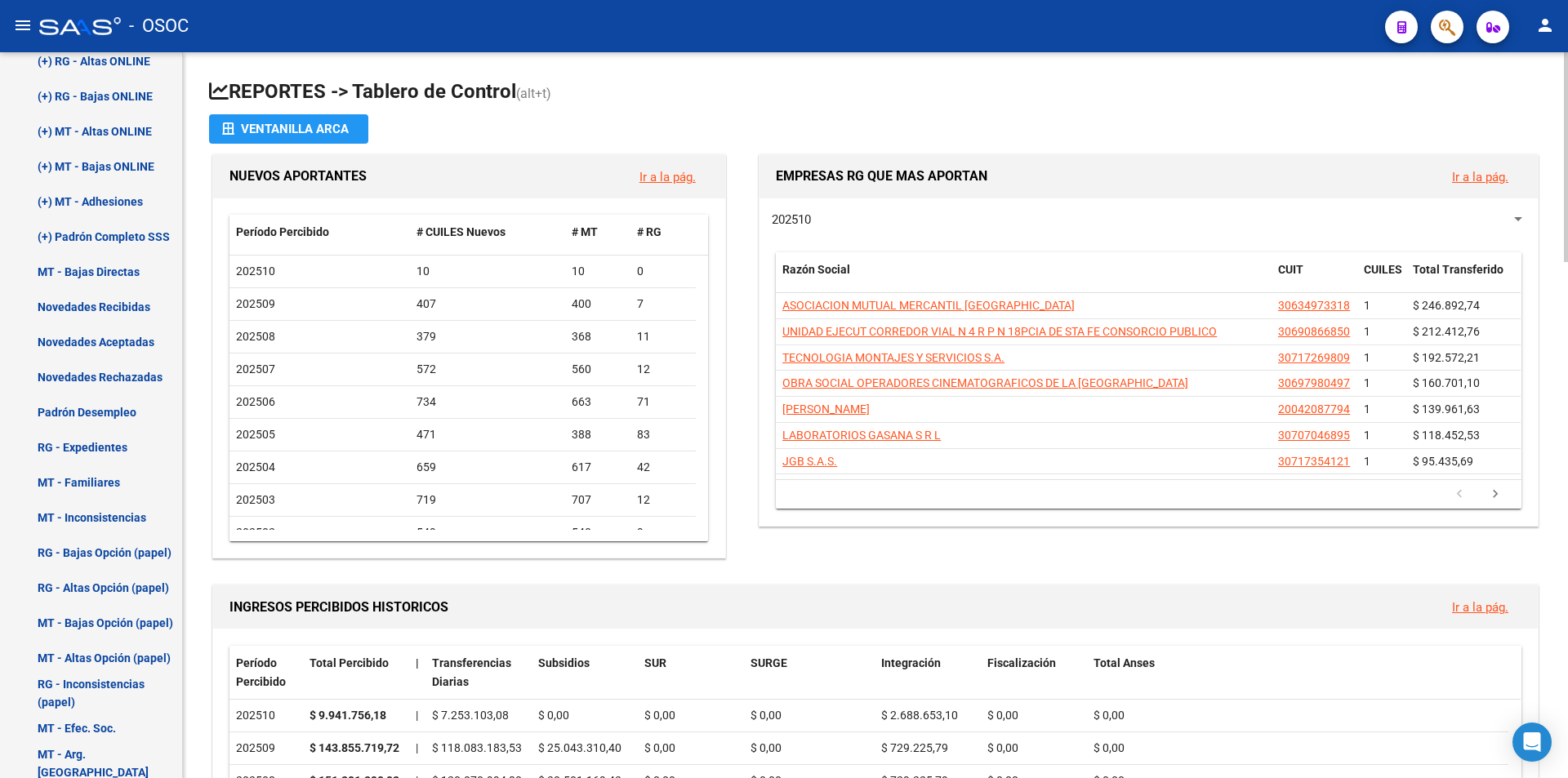
click at [106, 311] on link "Novedades Recibidas" at bounding box center [91, 306] width 182 height 35
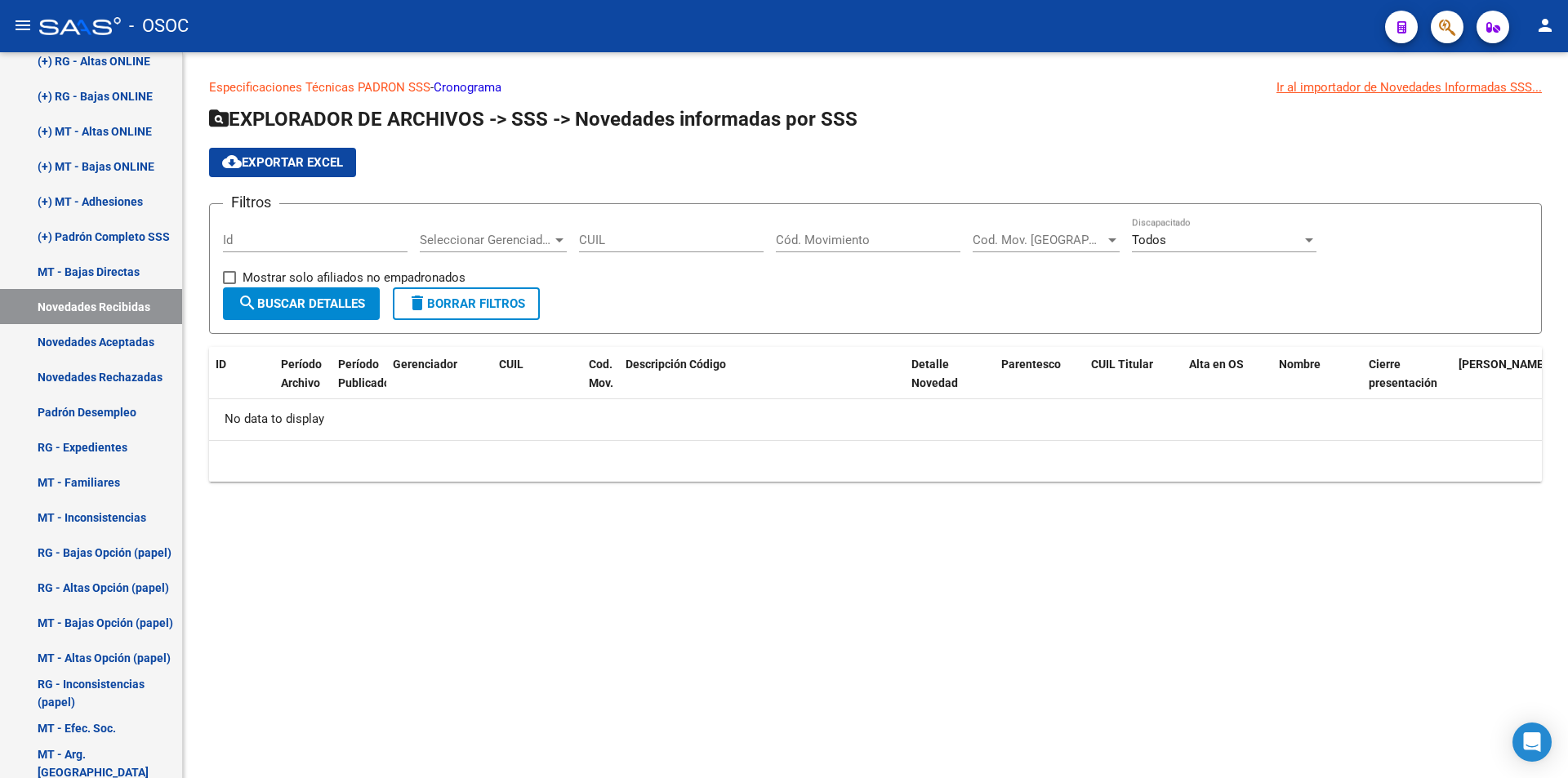
click at [612, 172] on div "cloud_download Exportar EXCEL" at bounding box center [874, 163] width 1332 height 29
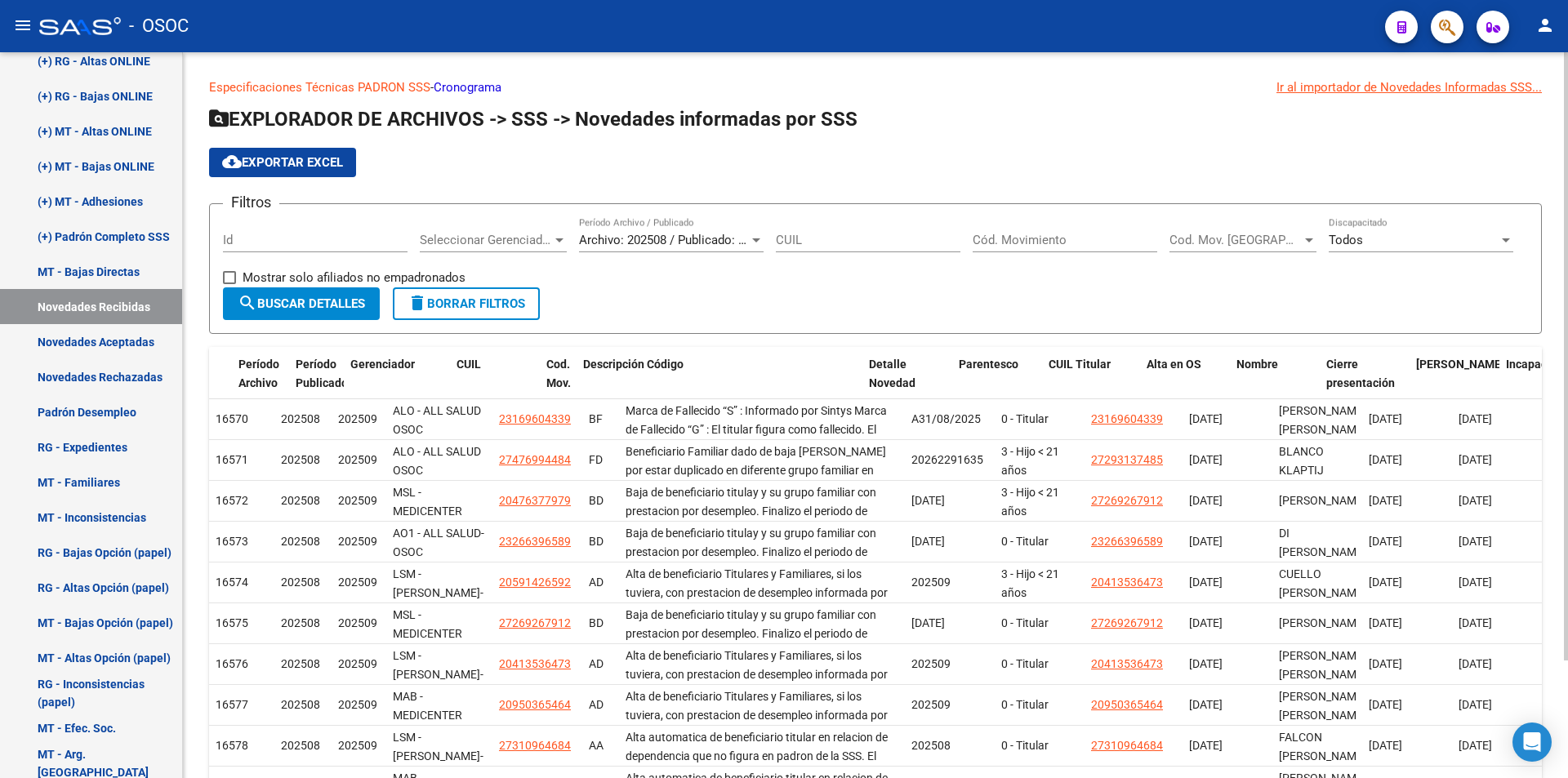
scroll to position [1, 0]
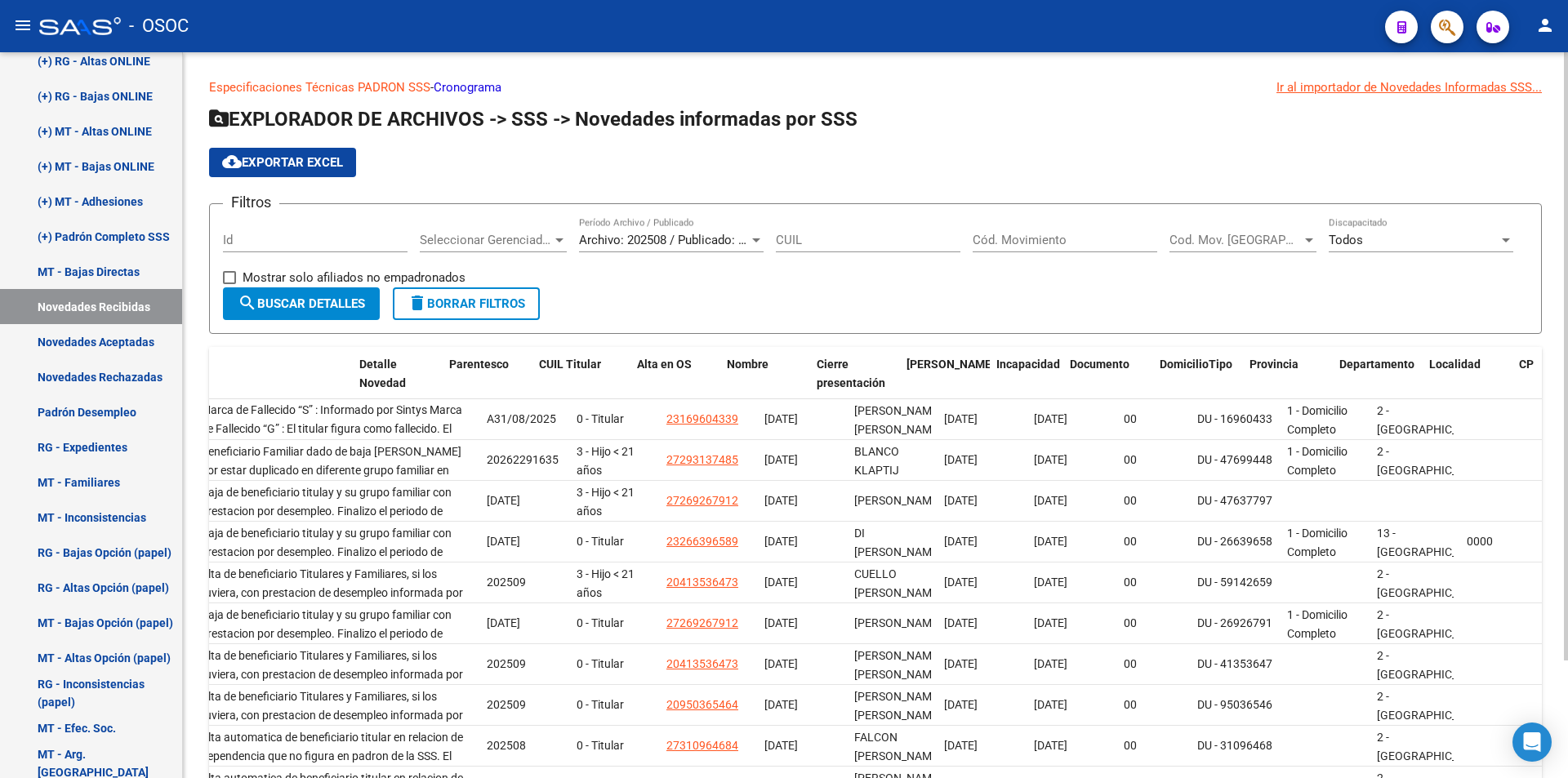
drag, startPoint x: 648, startPoint y: 439, endPoint x: 1567, endPoint y: 424, distance: 919.1
click at [1567, 424] on div "Especificaciones Técnicas PADRON SSS - Cronograma Ir al importador [PERSON_NAME…" at bounding box center [877, 479] width 1389 height 854
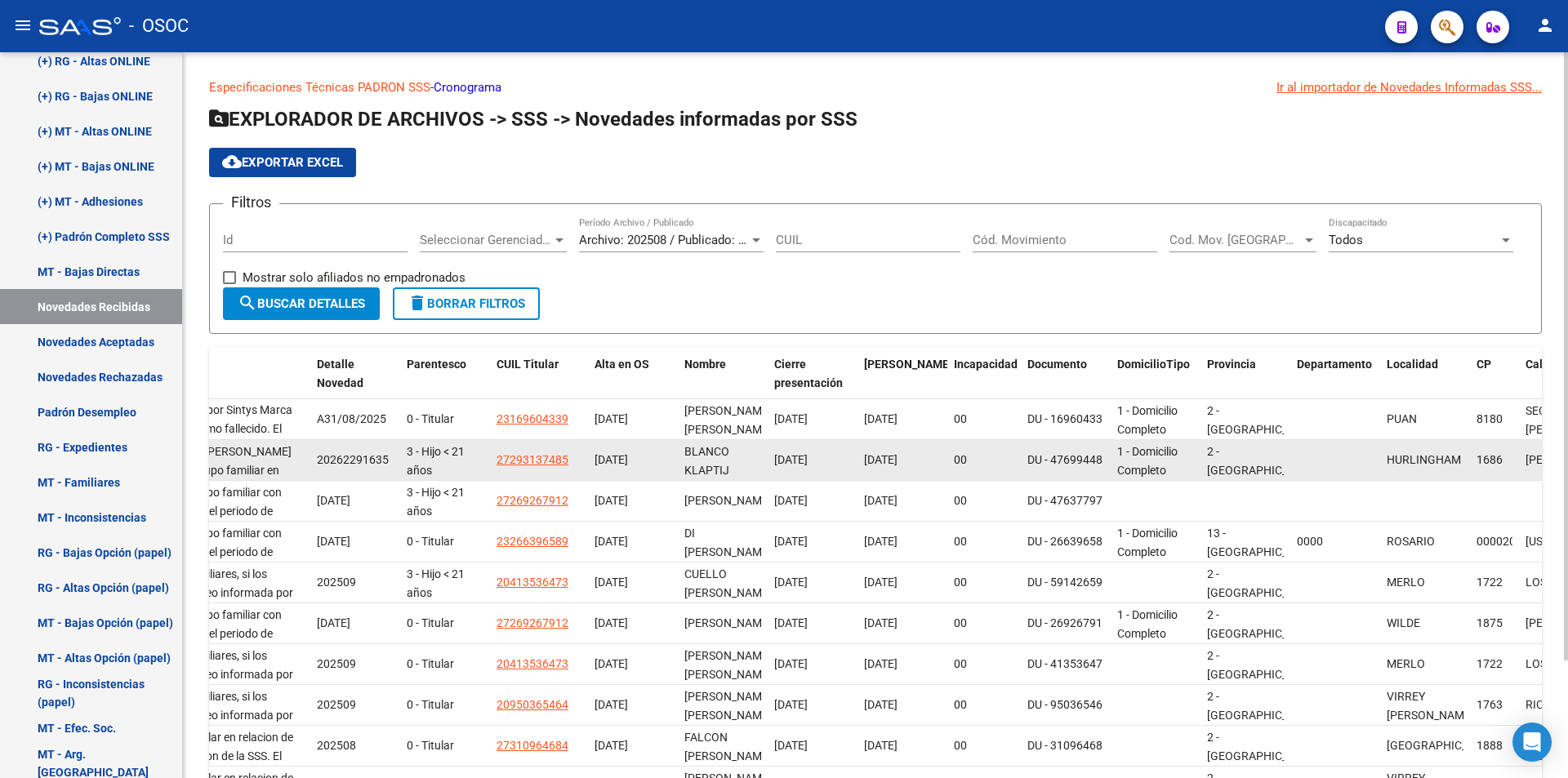
click at [1191, 453] on div "1 - Domicilio Completo" at bounding box center [1155, 460] width 77 height 35
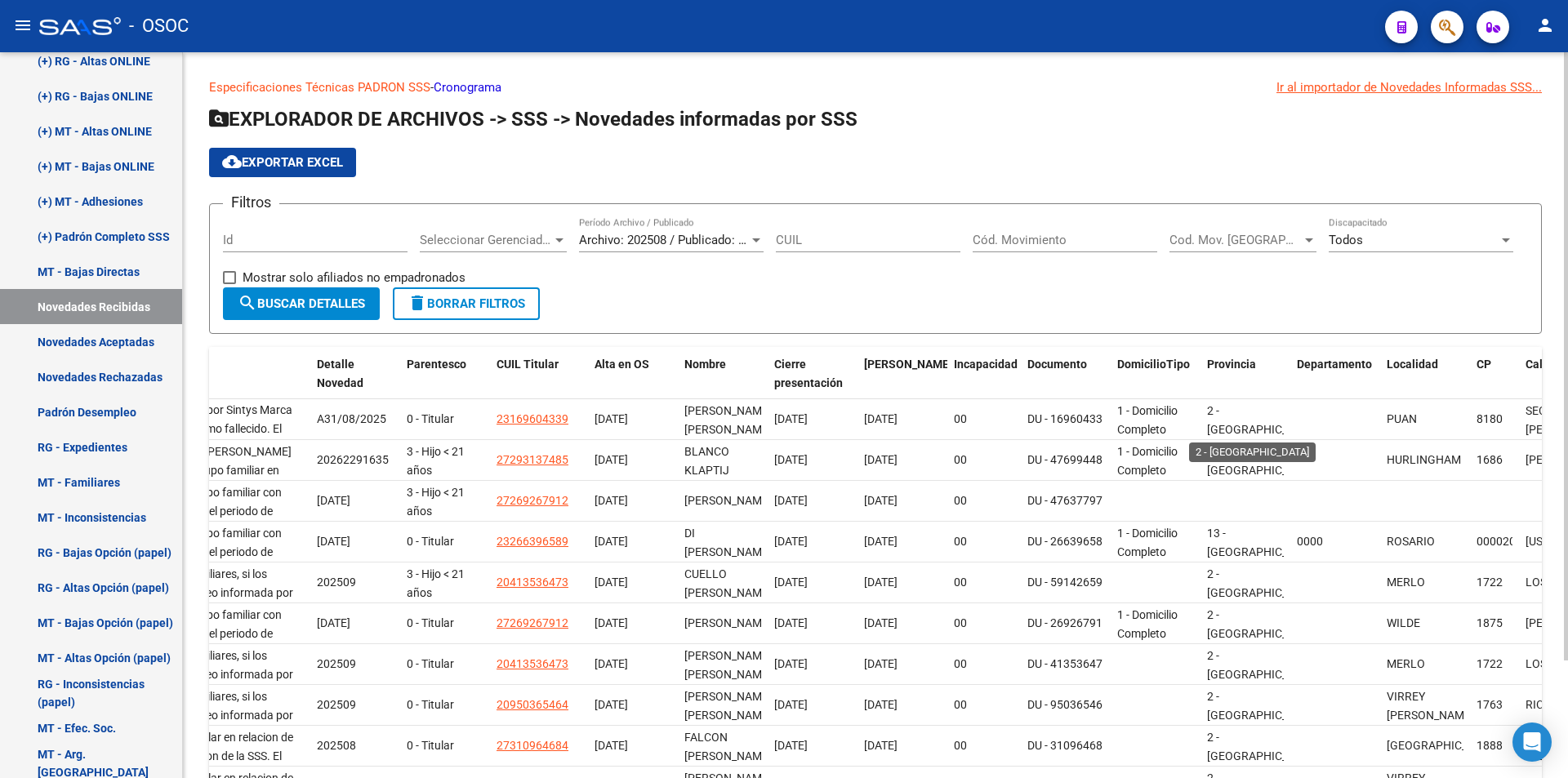
drag, startPoint x: 1216, startPoint y: 408, endPoint x: 1567, endPoint y: 408, distance: 351.0
click at [1567, 408] on div "Especificaciones Técnicas PADRON SSS - Cronograma Ir al importador [PERSON_NAME…" at bounding box center [877, 479] width 1389 height 854
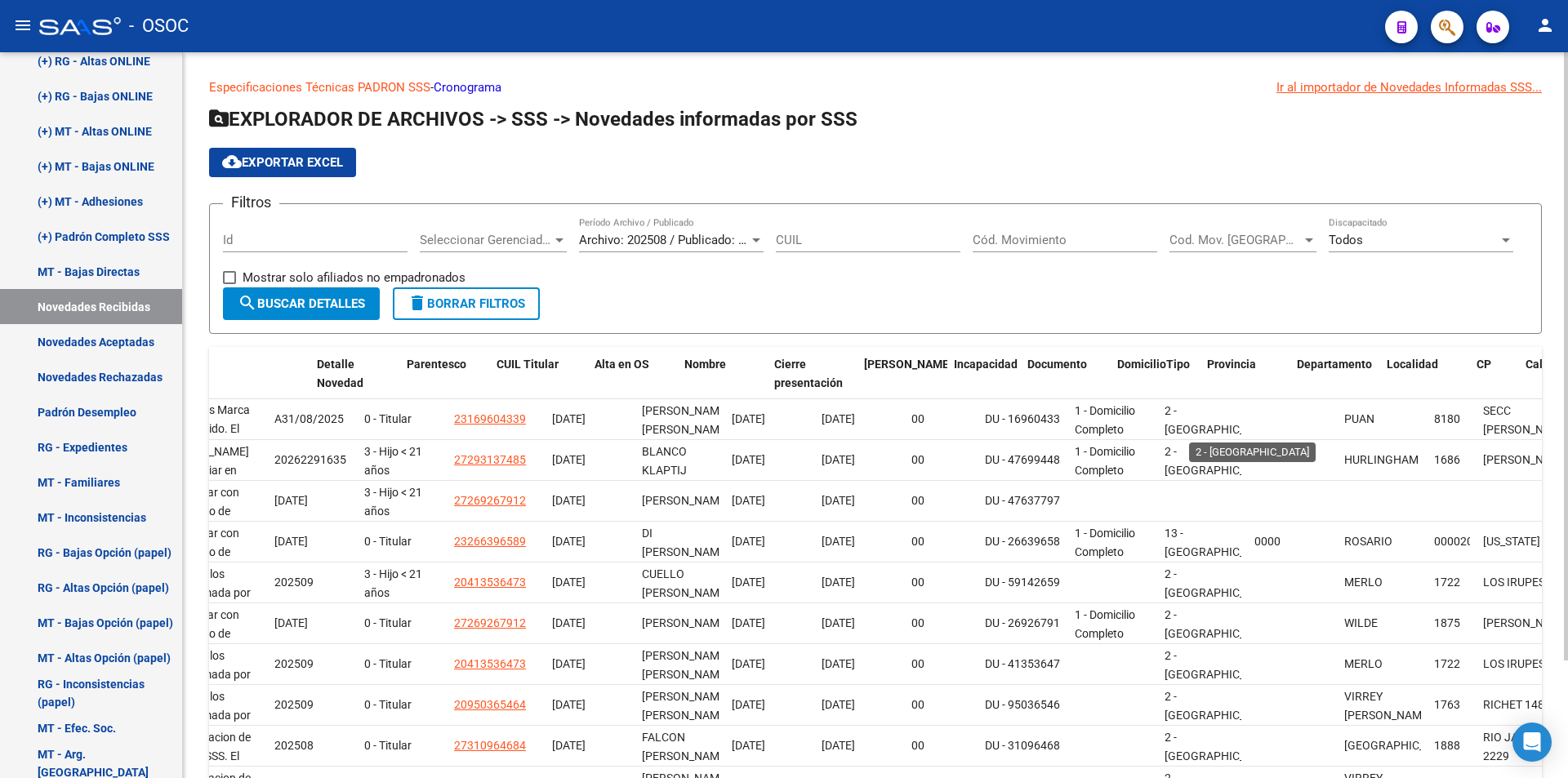
scroll to position [0, 0]
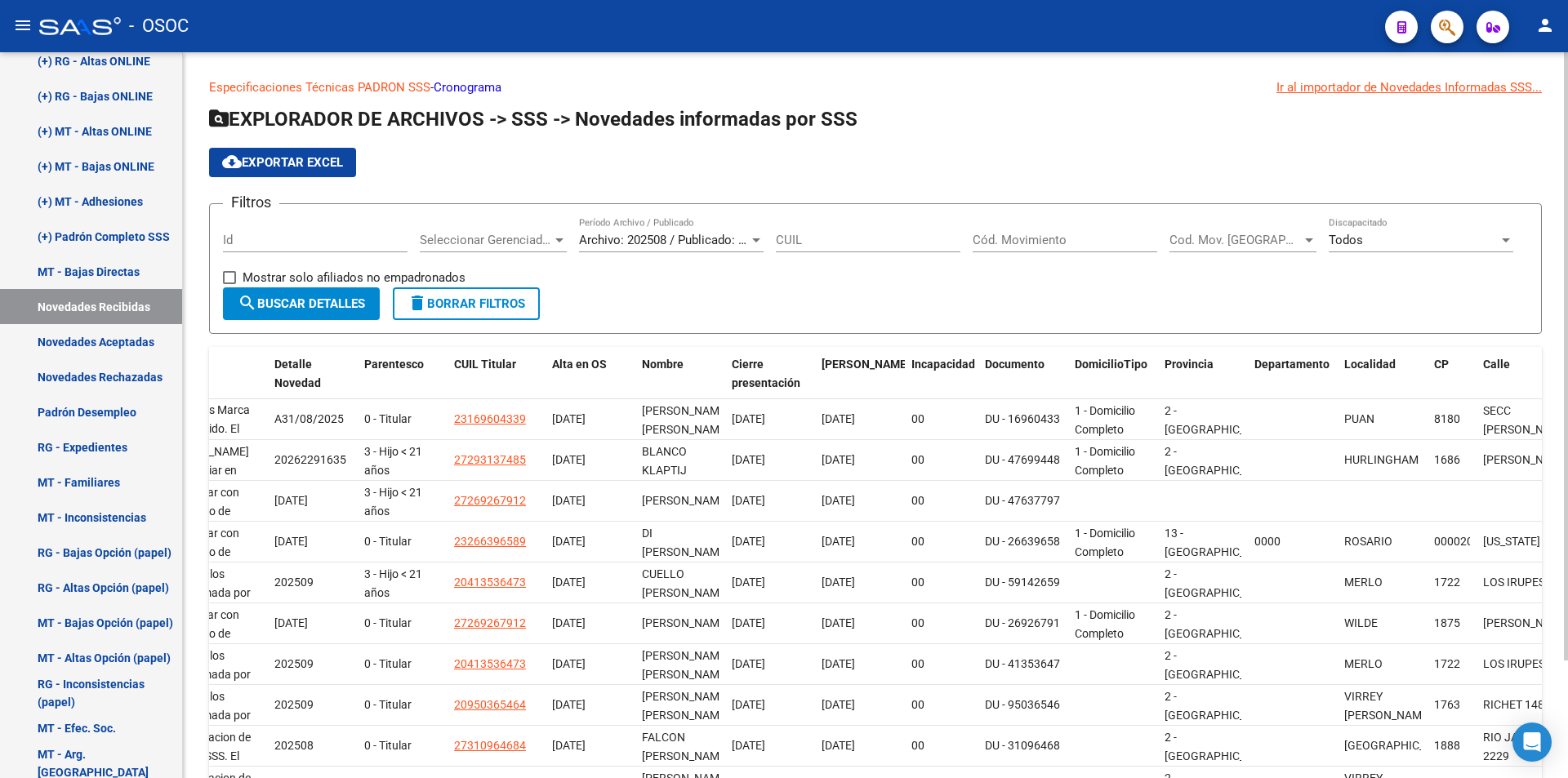
click at [1567, 408] on div at bounding box center [1565, 356] width 4 height 608
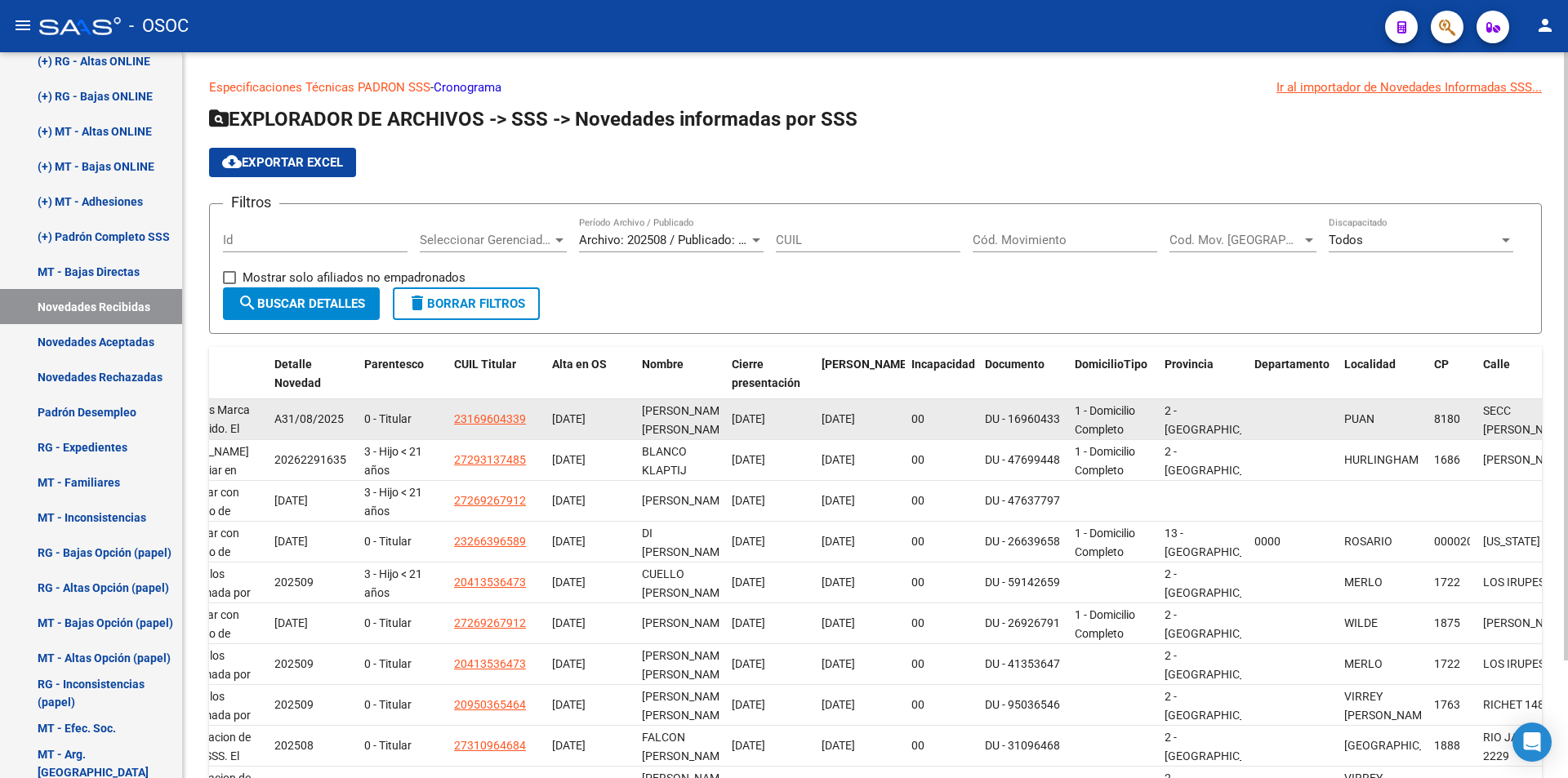
click at [1416, 428] on div "PUAN" at bounding box center [1383, 419] width 77 height 19
